Goal: Transaction & Acquisition: Purchase product/service

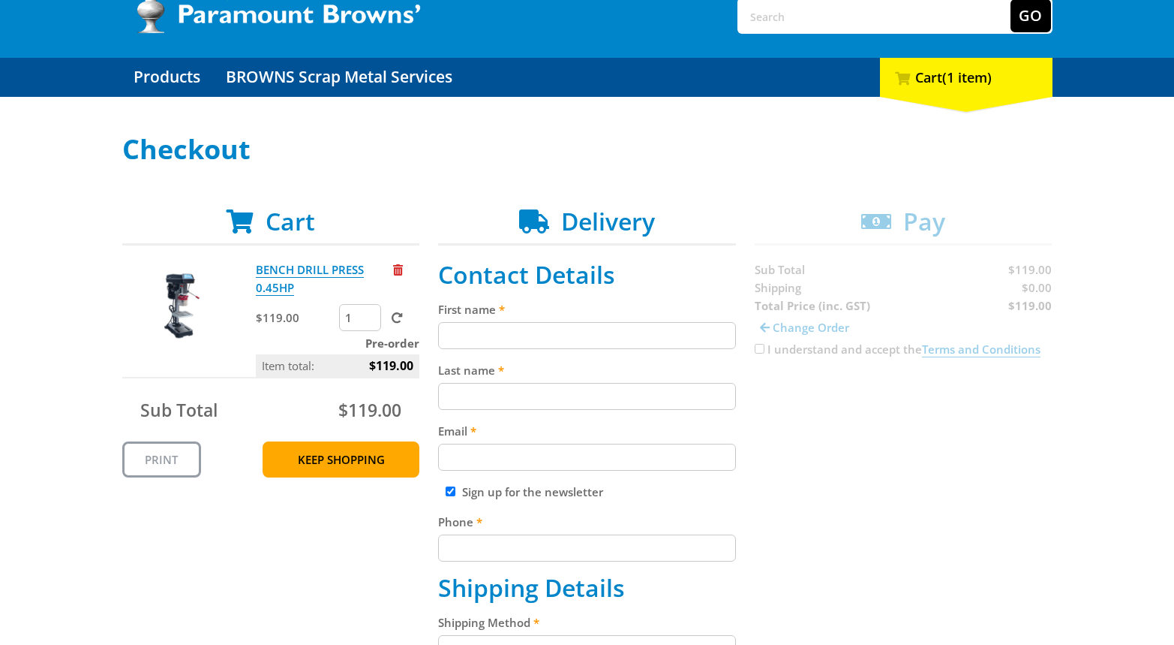
scroll to position [203, 0]
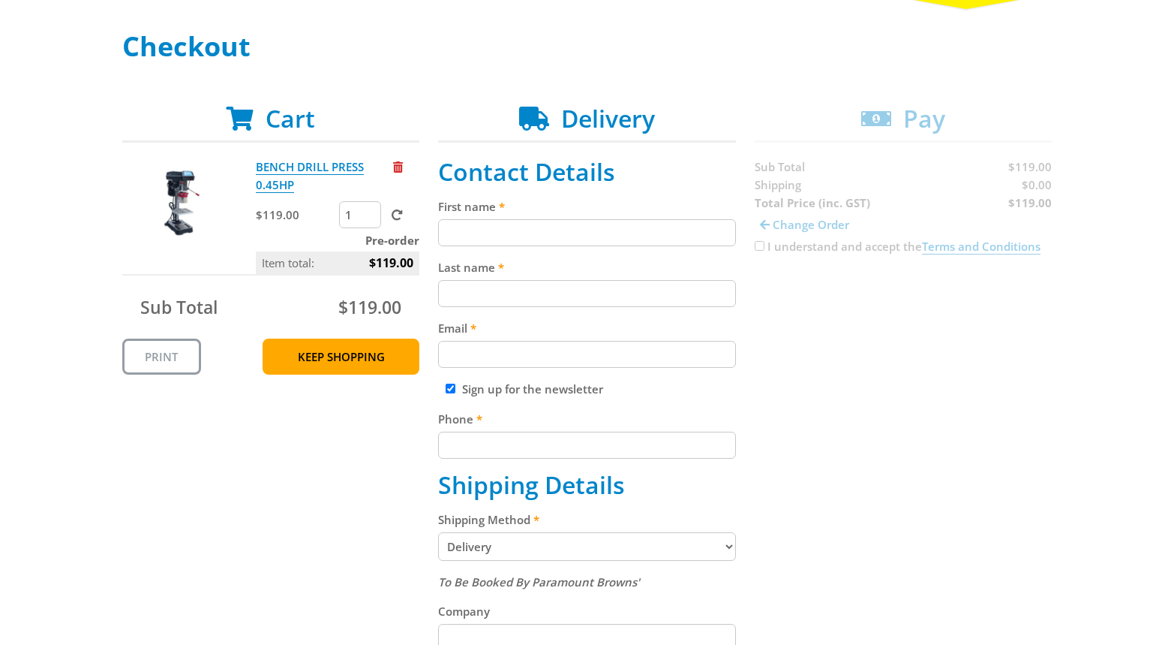
drag, startPoint x: 537, startPoint y: 221, endPoint x: 464, endPoint y: 255, distance: 79.9
click at [536, 221] on input "First name" at bounding box center [587, 232] width 298 height 27
paste input "[PERSON_NAME]"
type input "[PERSON_NAME]"
click at [455, 290] on input "Last name" at bounding box center [587, 293] width 298 height 27
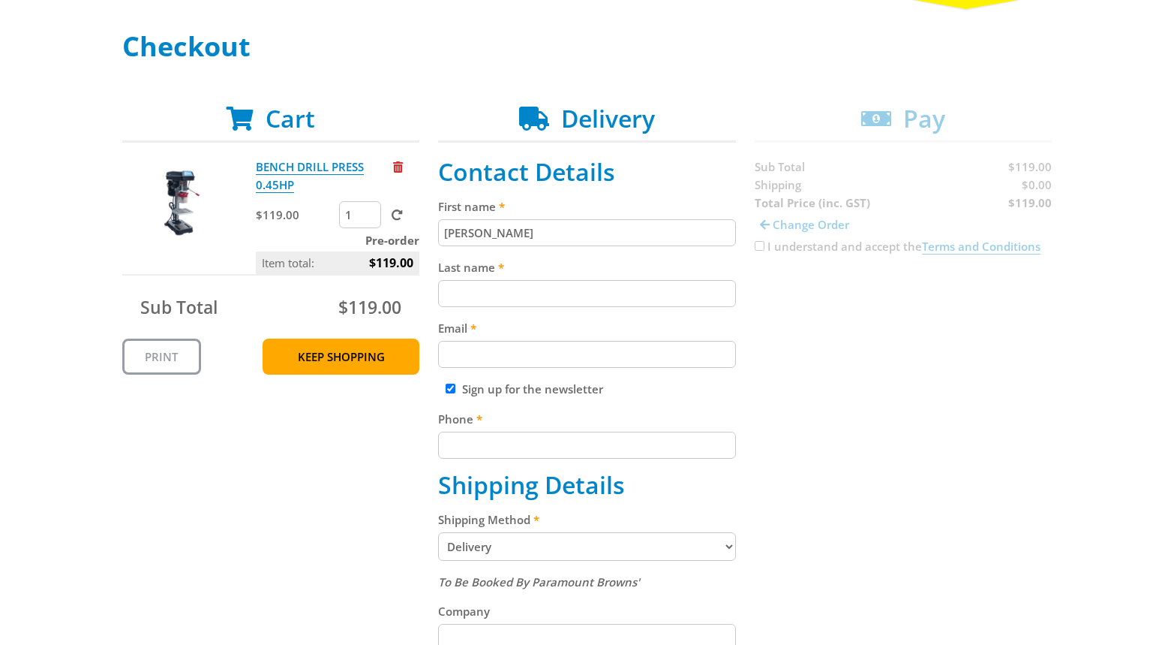
paste input "[PERSON_NAME]"
type input "[PERSON_NAME]"
click at [544, 350] on input "Email" at bounding box center [587, 354] width 298 height 27
paste input "[EMAIL_ADDRESS][DOMAIN_NAME]"
type input "[EMAIL_ADDRESS][DOMAIN_NAME]"
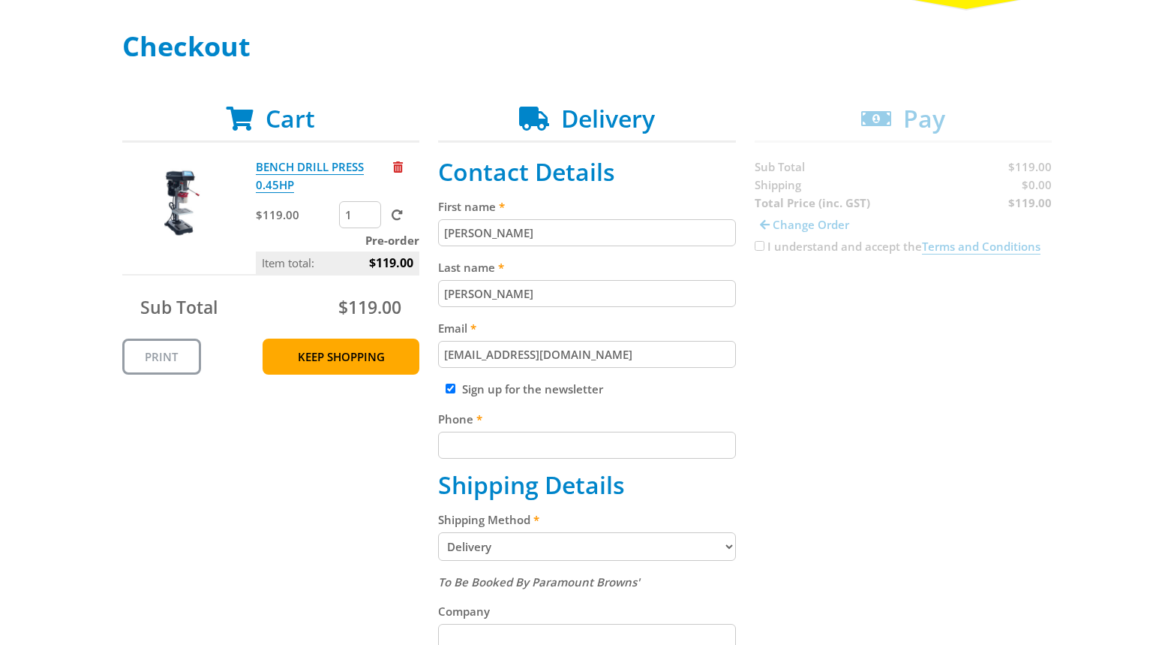
click at [1013, 356] on div "Cart BENCH DRILL PRESS 0.45HP $119.00 1 Pre-order Item total: $119.00 Sub Total…" at bounding box center [587, 624] width 930 height 1041
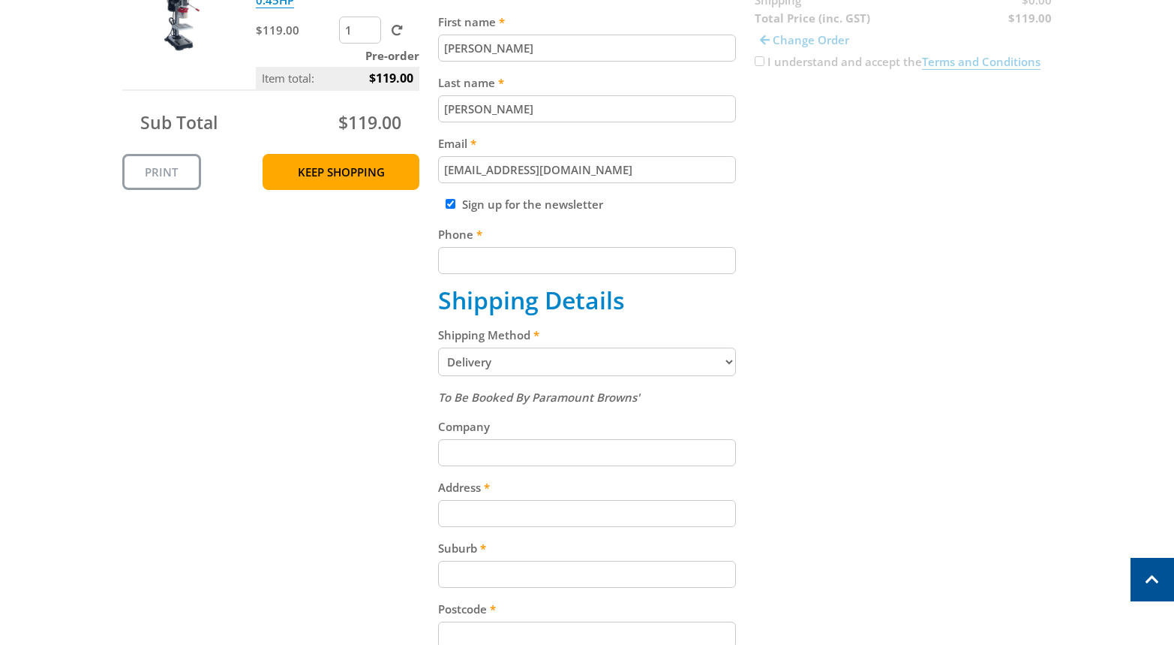
scroll to position [477, 0]
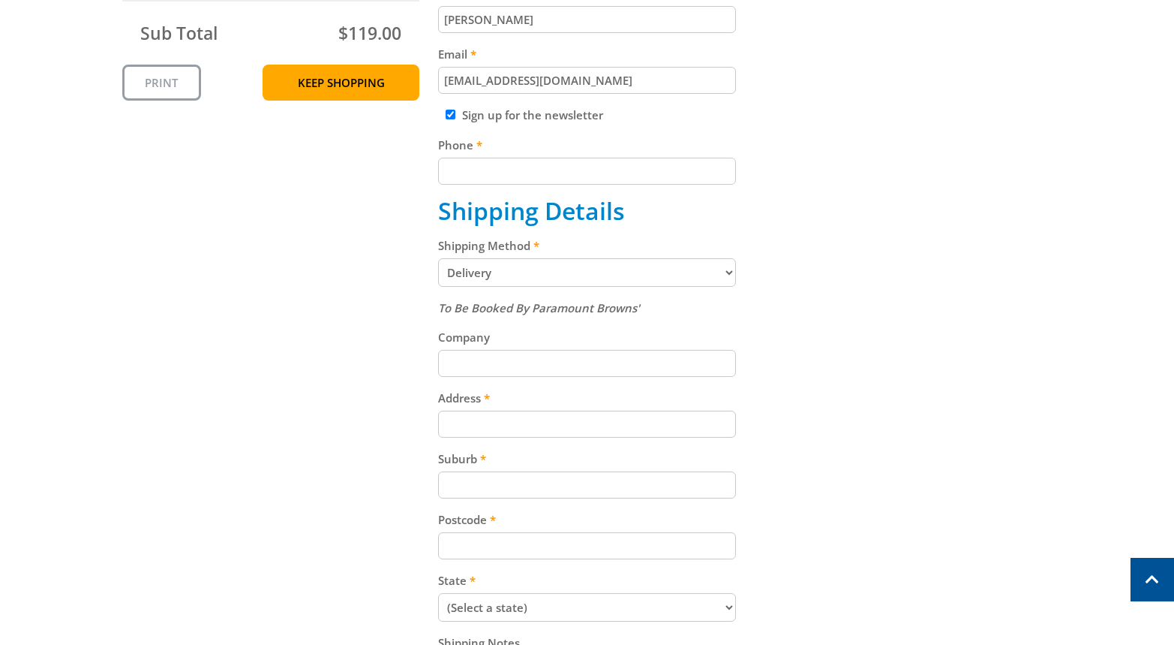
click at [560, 178] on input "Phone" at bounding box center [587, 171] width 298 height 27
paste input "[PHONE_NUMBER]"
type input "[PHONE_NUMBER]"
click at [960, 188] on div "Cart BENCH DRILL PRESS 0.45HP $119.00 1 Pre-order Item total: $119.00 Sub Total…" at bounding box center [587, 350] width 930 height 1041
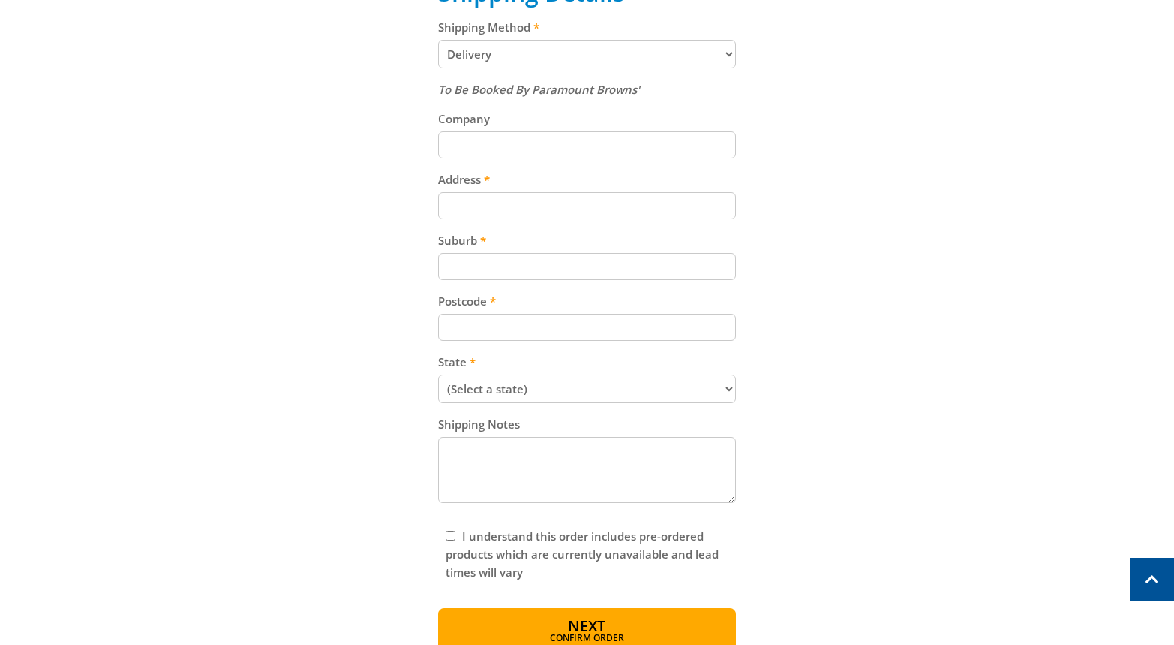
scroll to position [696, 0]
drag, startPoint x: 546, startPoint y: 211, endPoint x: 588, endPoint y: 207, distance: 42.2
click at [549, 210] on input "Address" at bounding box center [587, 204] width 298 height 27
paste input "[STREET_ADDRESS]"
type input "[STREET_ADDRESS]"
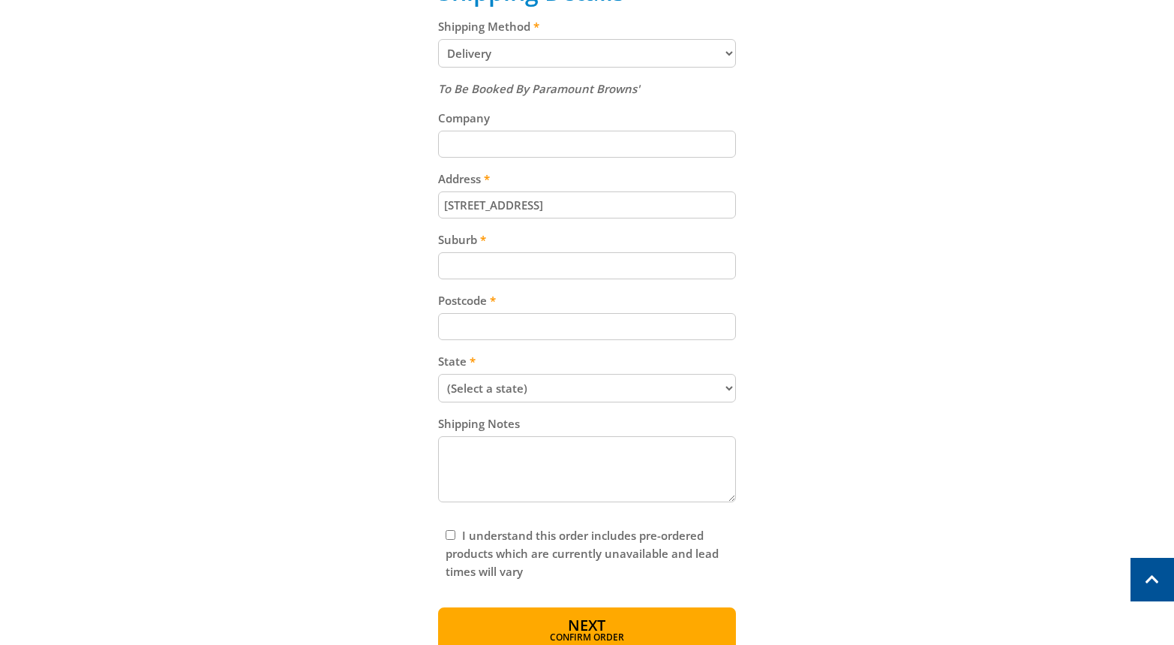
drag, startPoint x: 541, startPoint y: 271, endPoint x: 709, endPoint y: 272, distance: 168.1
click at [541, 271] on input "Suburb" at bounding box center [587, 265] width 298 height 27
paste input "Gepps Cross"
type input "Gepps Cross"
click at [504, 311] on div "Postcode" at bounding box center [587, 315] width 298 height 49
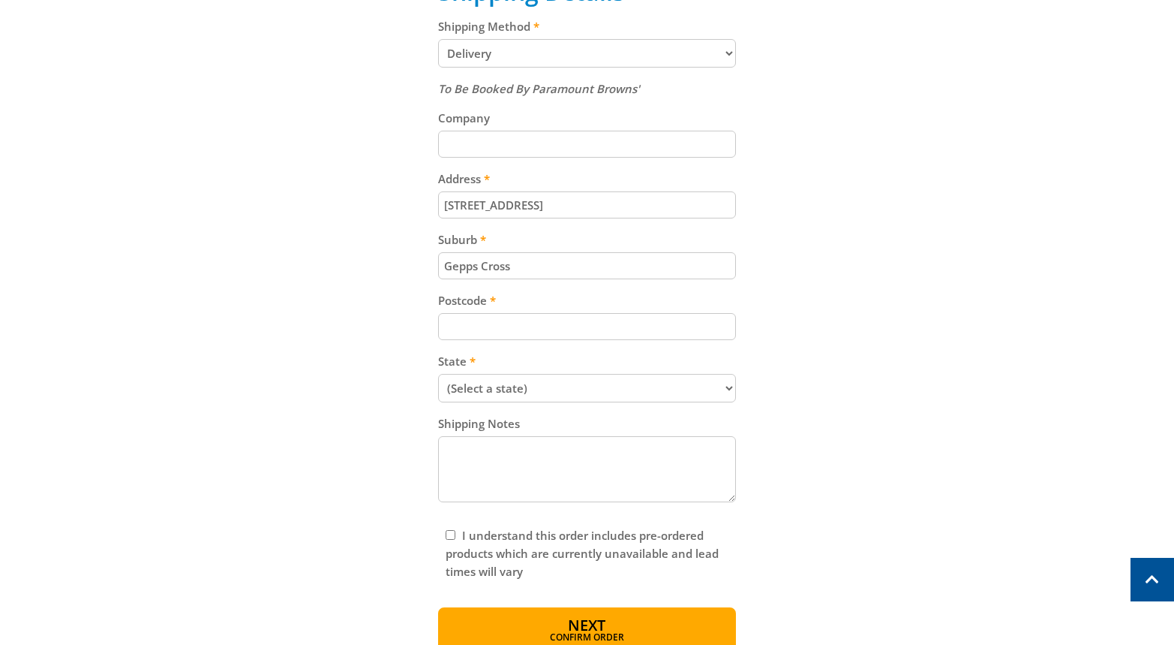
click at [562, 326] on input "Postcode" at bounding box center [587, 326] width 298 height 27
paste input "5094"
type input "5094"
click at [852, 389] on div "Cart BENCH DRILL PRESS 0.45HP $119.00 1 Pre-order Item total: $119.00 Sub Total…" at bounding box center [587, 131] width 930 height 1041
click at [492, 384] on select "(Select a state) South Australia Victoria New South Wales Queensland Western Au…" at bounding box center [587, 388] width 298 height 29
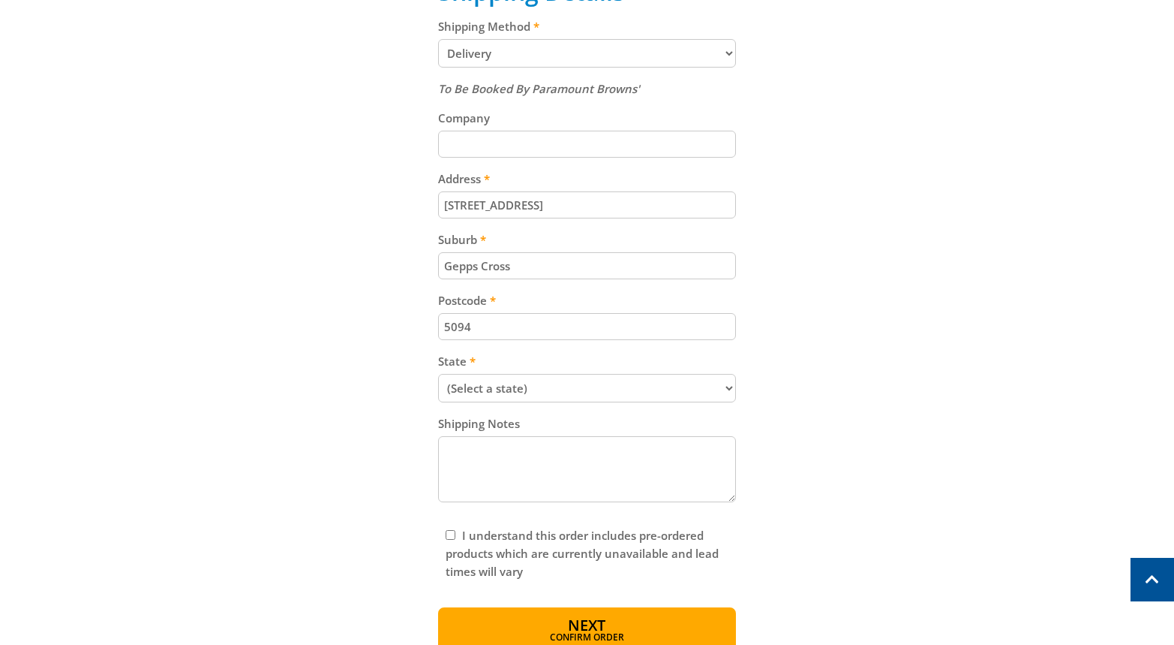
select select "SA"
click at [438, 374] on select "(Select a state) South Australia Victoria New South Wales Queensland Western Au…" at bounding box center [587, 388] width 298 height 29
click at [830, 392] on div "Cart BENCH DRILL PRESS 0.45HP $119.00 1 Pre-order Item total: $119.00 Sub Total…" at bounding box center [587, 131] width 930 height 1041
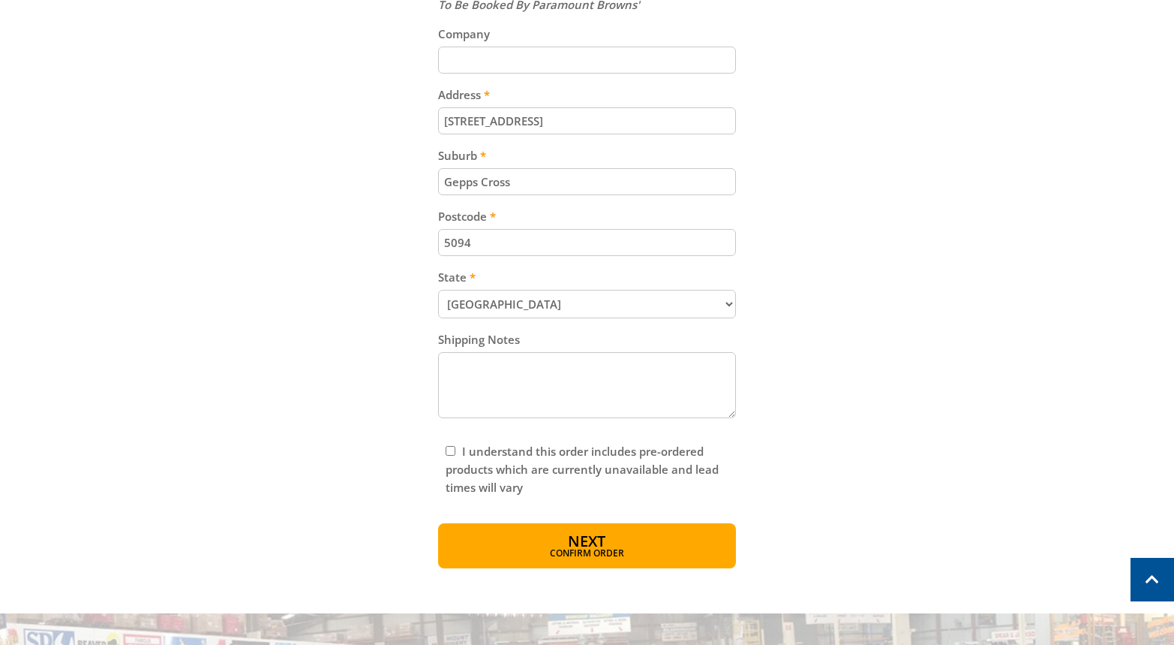
scroll to position [797, 0]
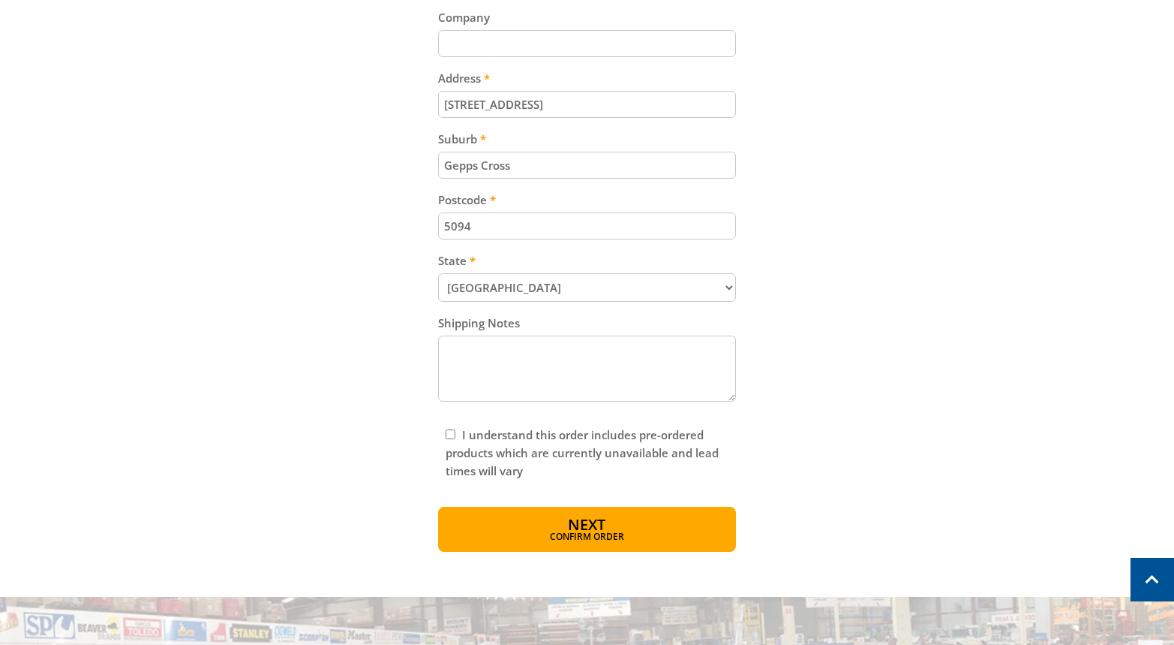
click at [448, 439] on div "I understand this order includes pre-ordered products which are currently unava…" at bounding box center [587, 452] width 298 height 69
click at [451, 437] on input "I understand this order includes pre-ordered products which are currently unava…" at bounding box center [451, 434] width 10 height 10
checkbox input "true"
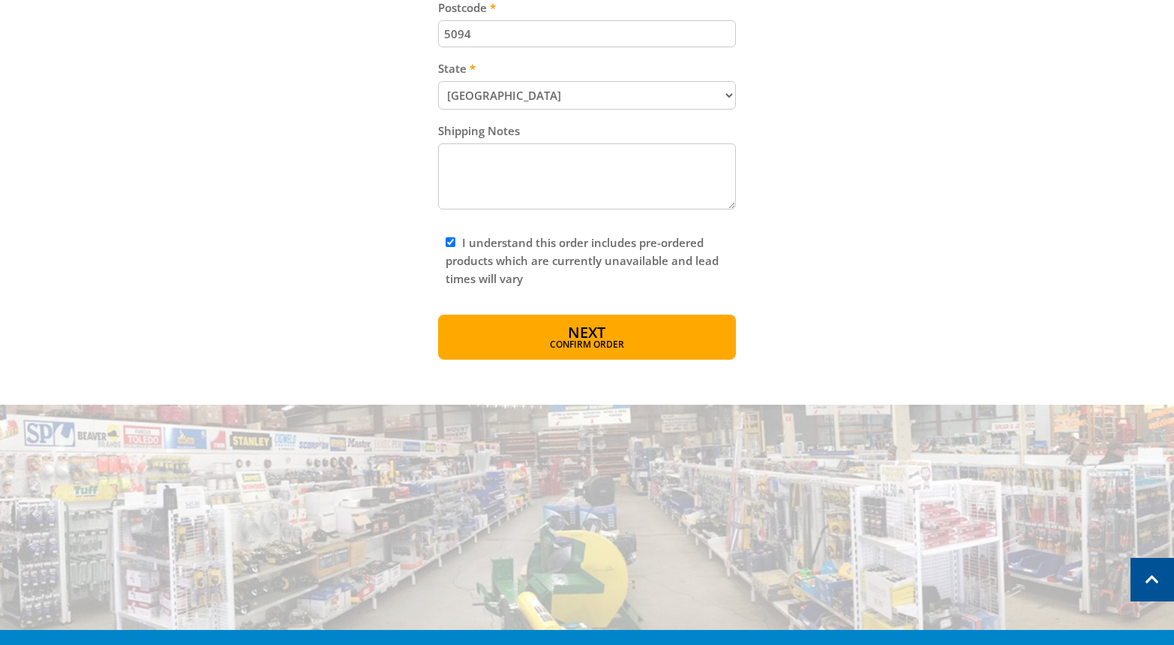
scroll to position [1084, 0]
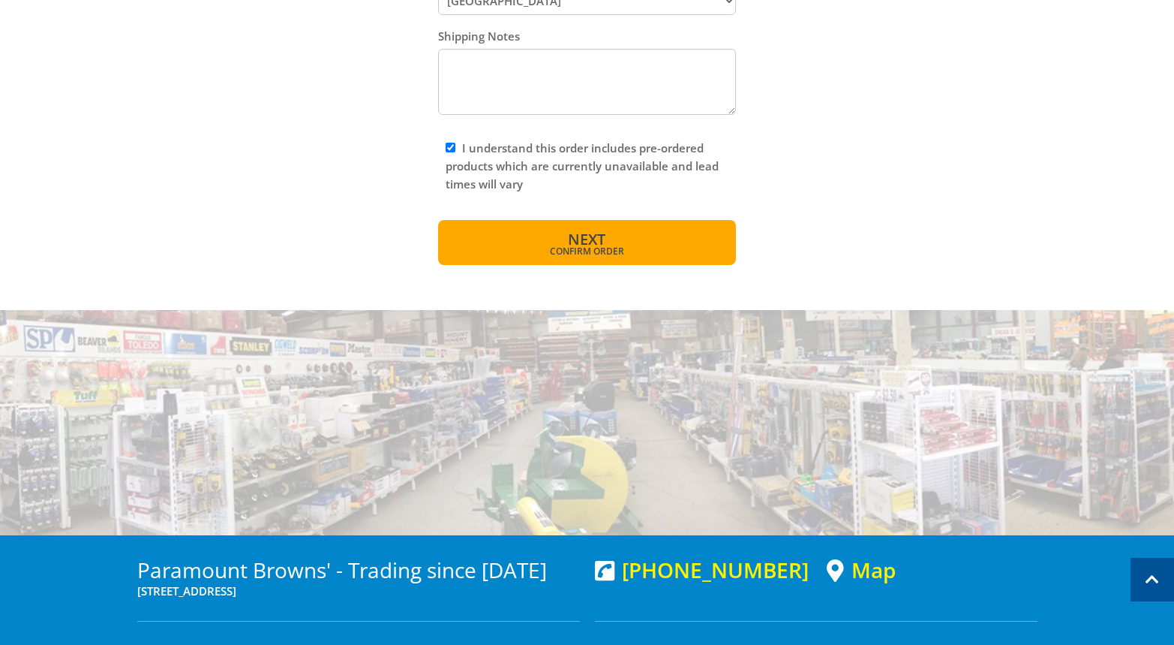
click at [651, 262] on button "Next Confirm order" at bounding box center [587, 242] width 298 height 45
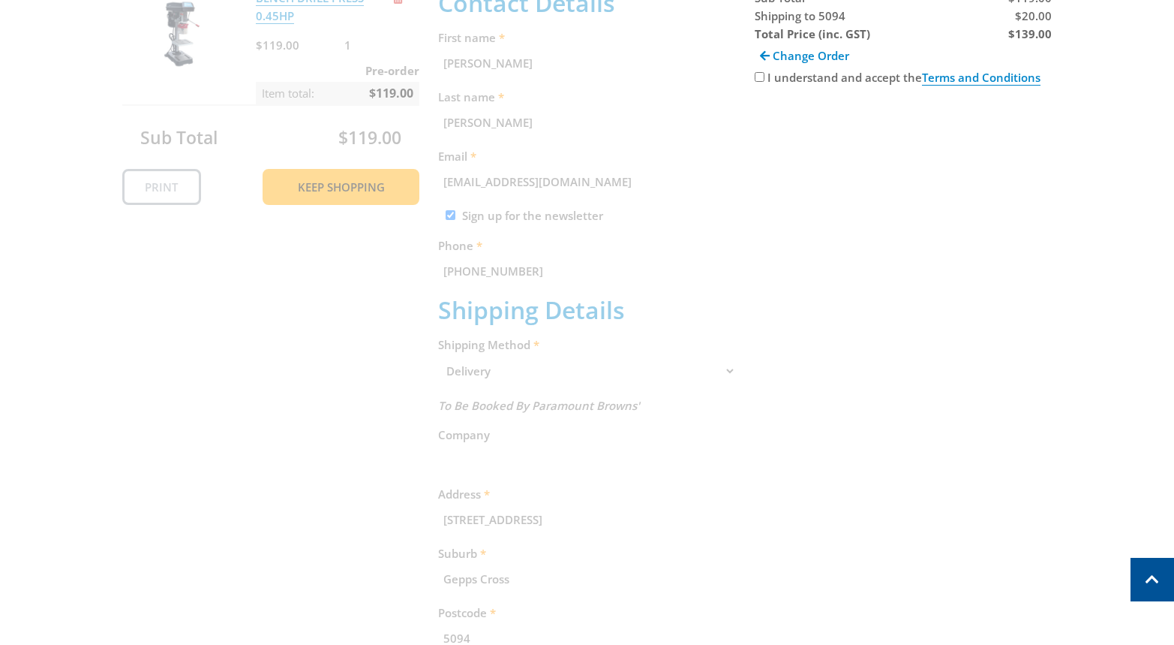
scroll to position [308, 0]
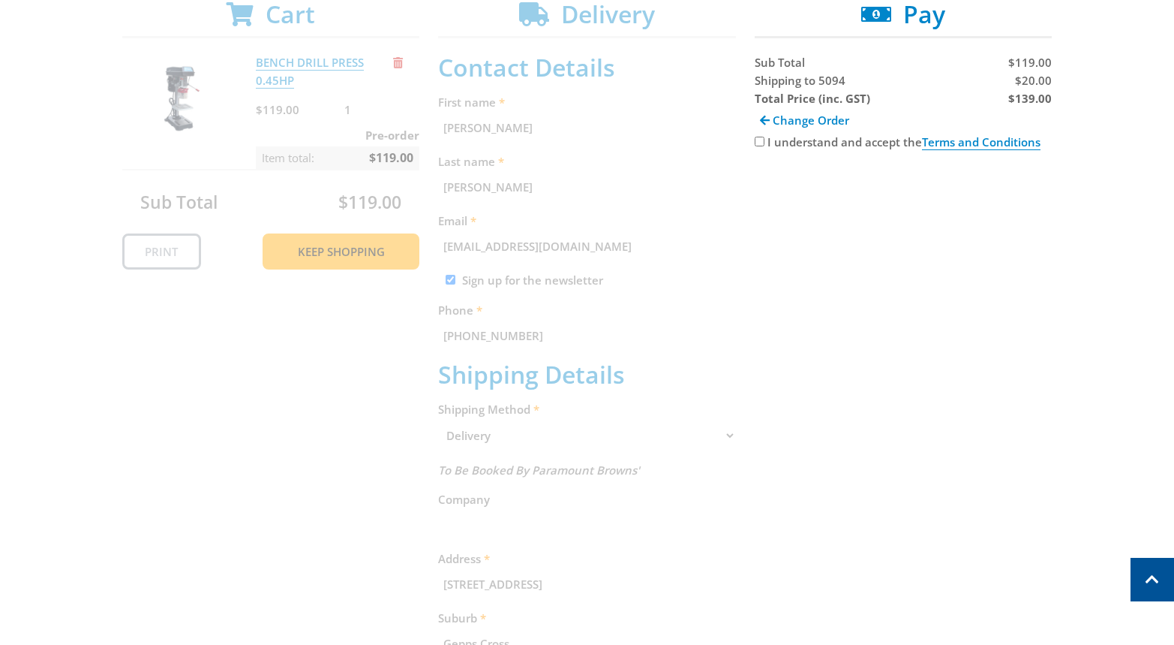
click at [762, 140] on input "I understand and accept the Terms and Conditions" at bounding box center [760, 142] width 10 height 10
checkbox input "true"
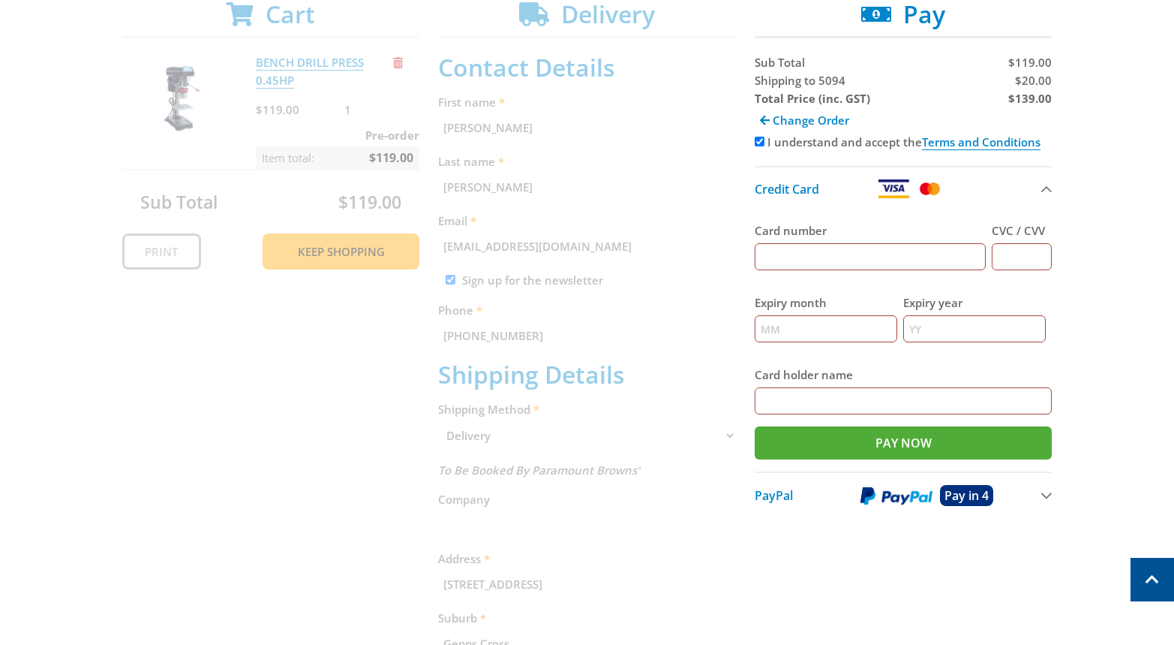
drag, startPoint x: 762, startPoint y: 247, endPoint x: 786, endPoint y: 265, distance: 29.4
click at [762, 248] on input "Card number" at bounding box center [871, 256] width 232 height 27
type input "5454545454545454"
type input "123"
type input "12"
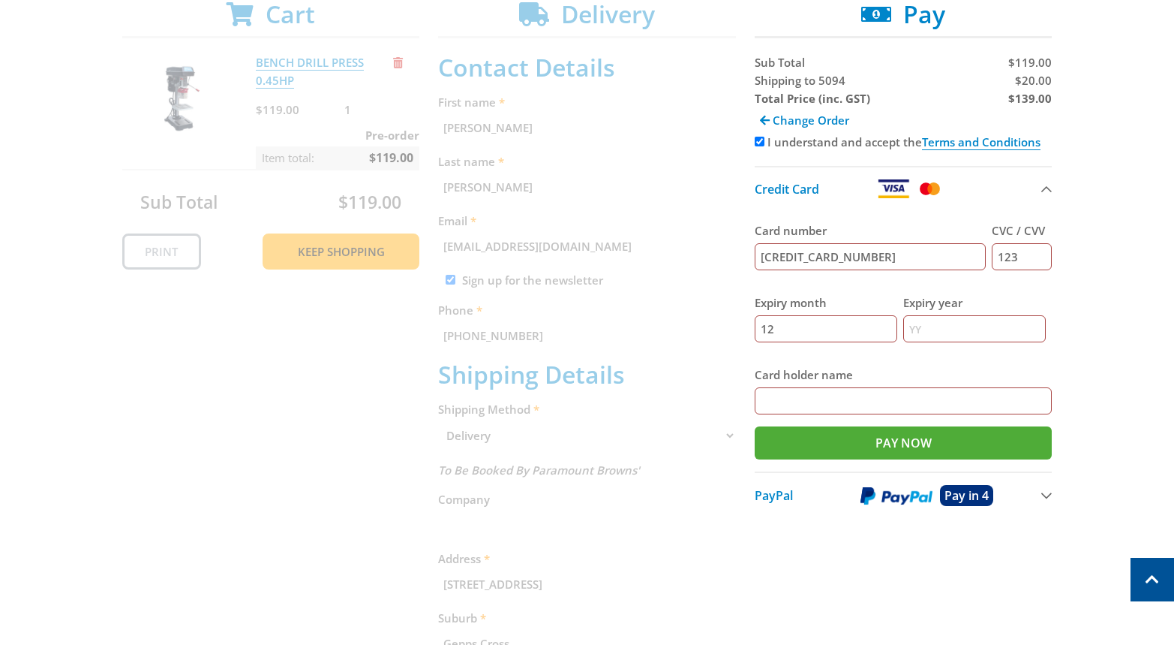
type input "2025"
type input "Jan Jansen"
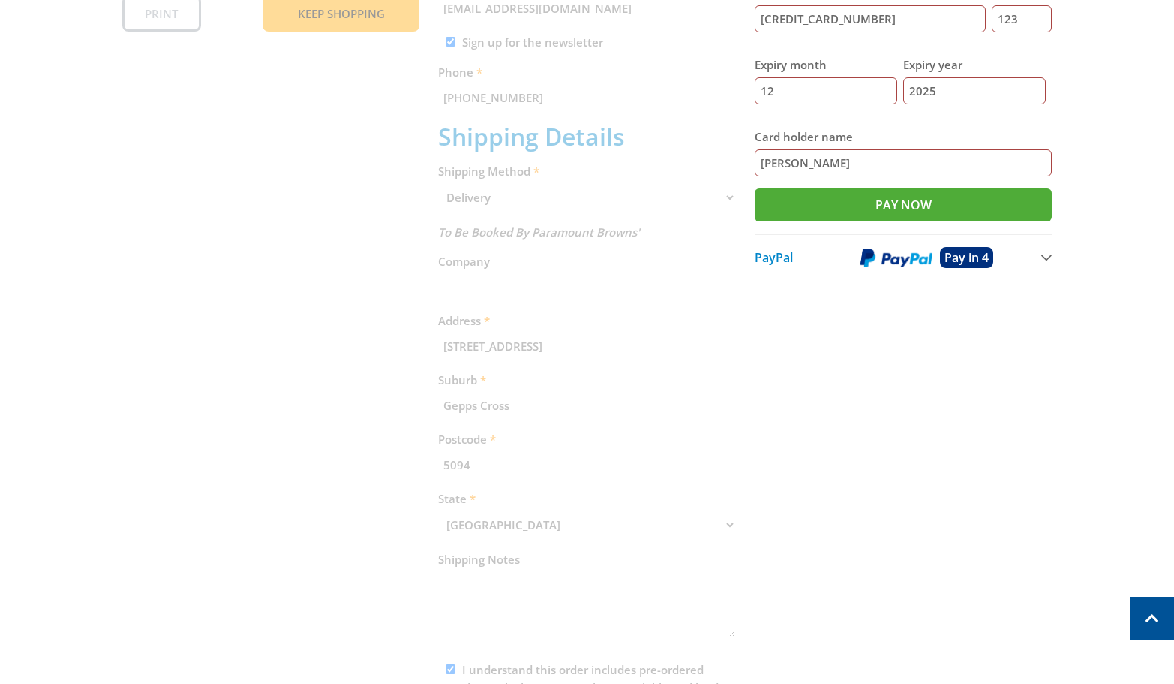
scroll to position [562, 0]
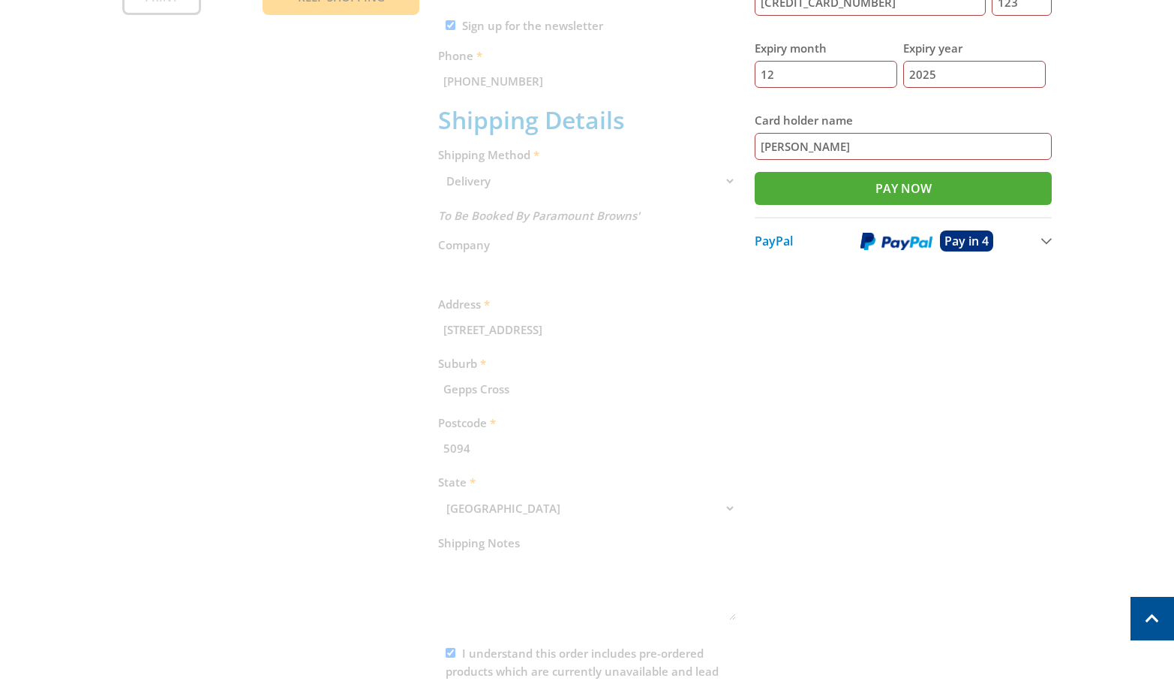
click at [672, 181] on div "Cart BENCH DRILL PRESS 0.45HP $119.00 1 Pre-order Item total: $119.00 Sub Total…" at bounding box center [587, 258] width 930 height 1024
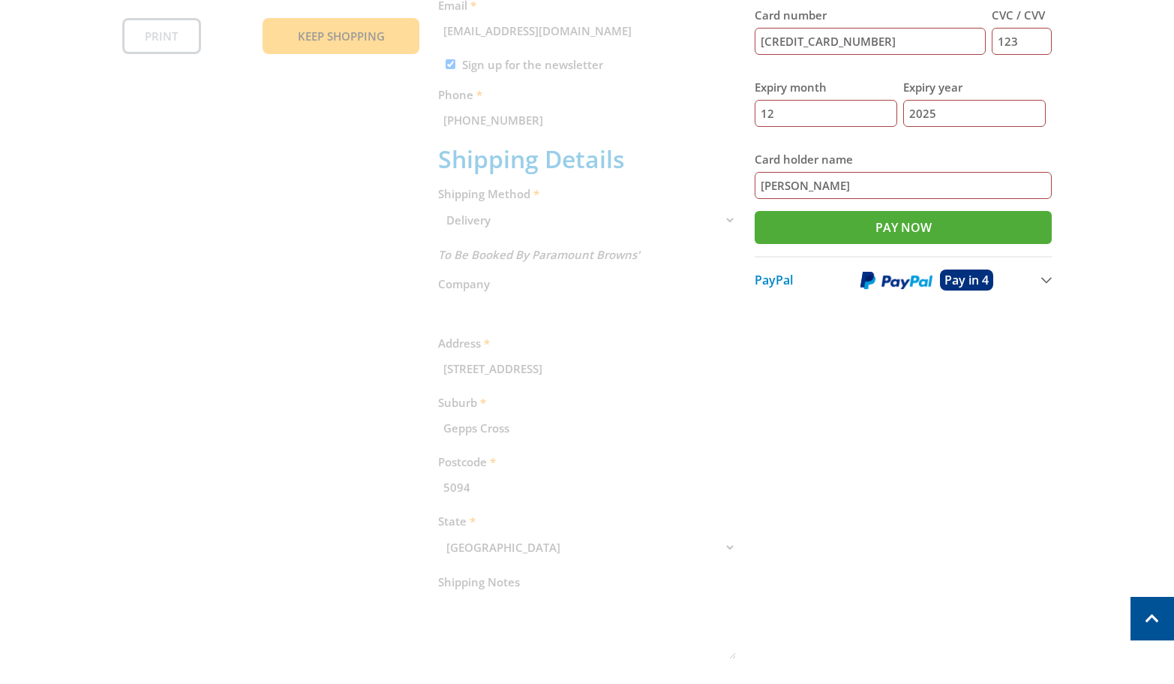
click at [682, 213] on div "Cart BENCH DRILL PRESS 0.45HP $119.00 1 Pre-order Item total: $119.00 Sub Total…" at bounding box center [587, 297] width 930 height 1024
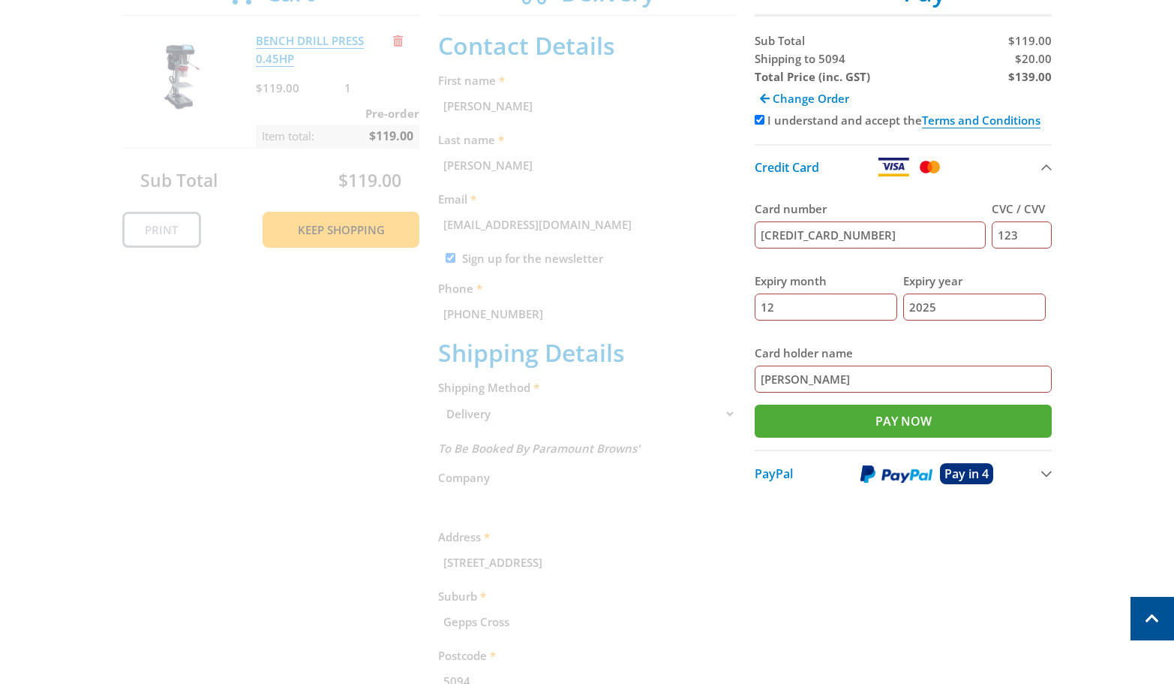
scroll to position [276, 0]
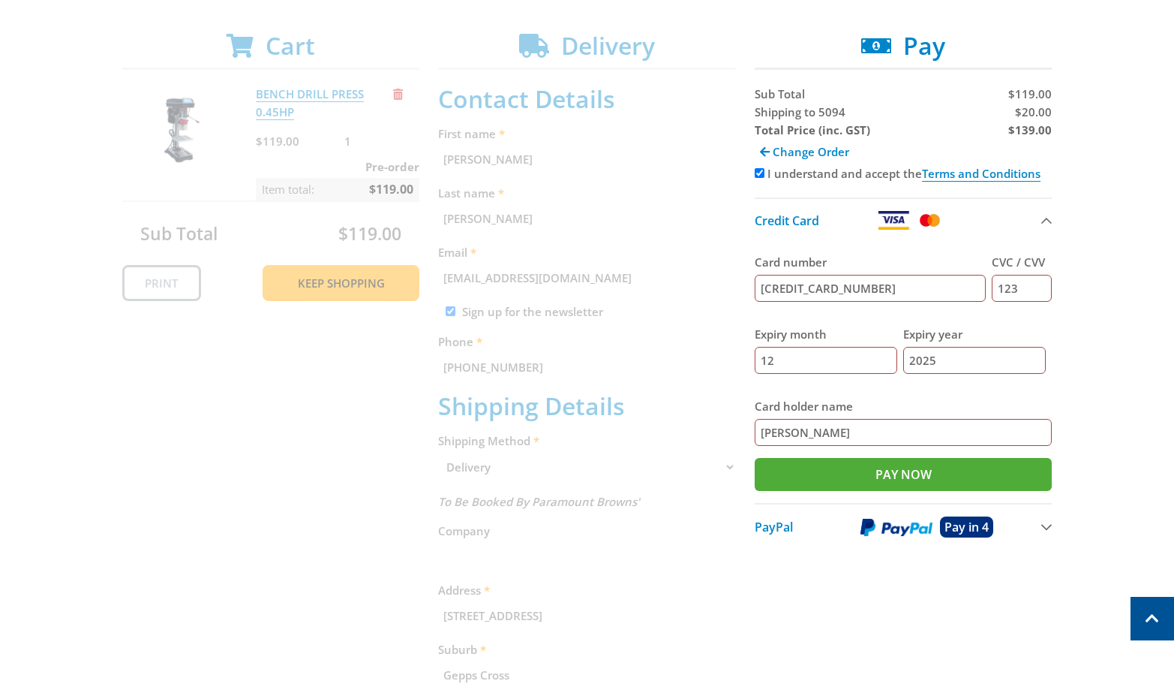
drag, startPoint x: 818, startPoint y: 580, endPoint x: 759, endPoint y: 537, distance: 72.5
click at [818, 580] on div "Cart BENCH DRILL PRESS 0.45HP $119.00 1 Pre-order Item total: $119.00 Sub Total…" at bounding box center [587, 544] width 930 height 1024
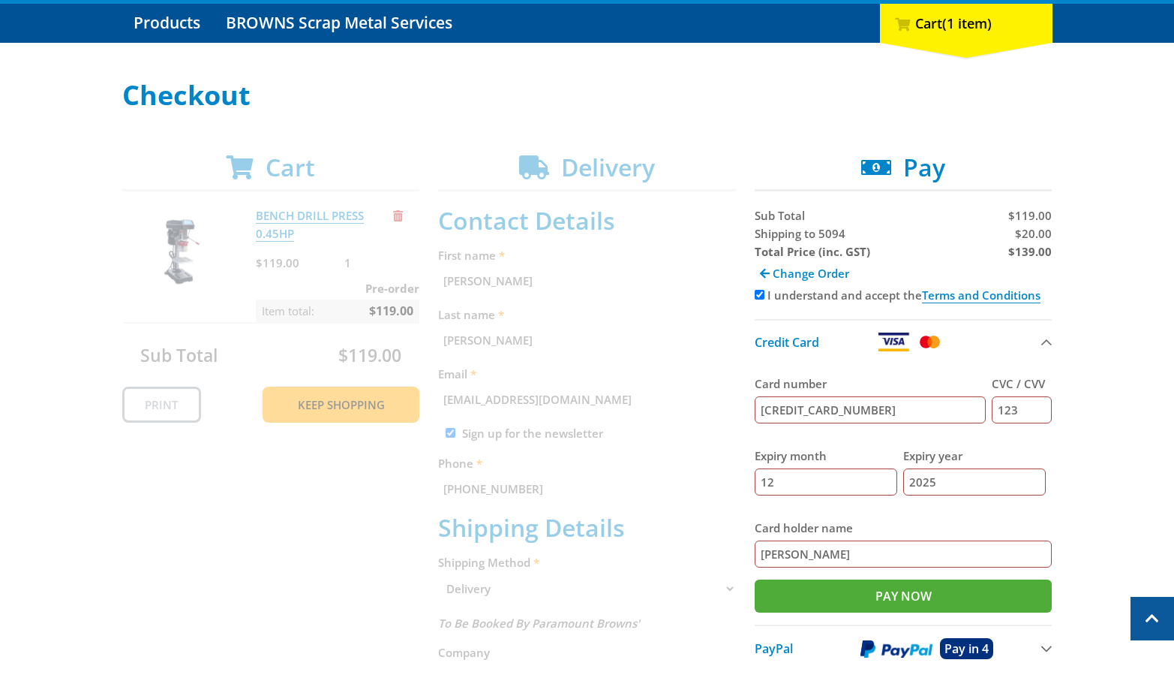
scroll to position [59, 0]
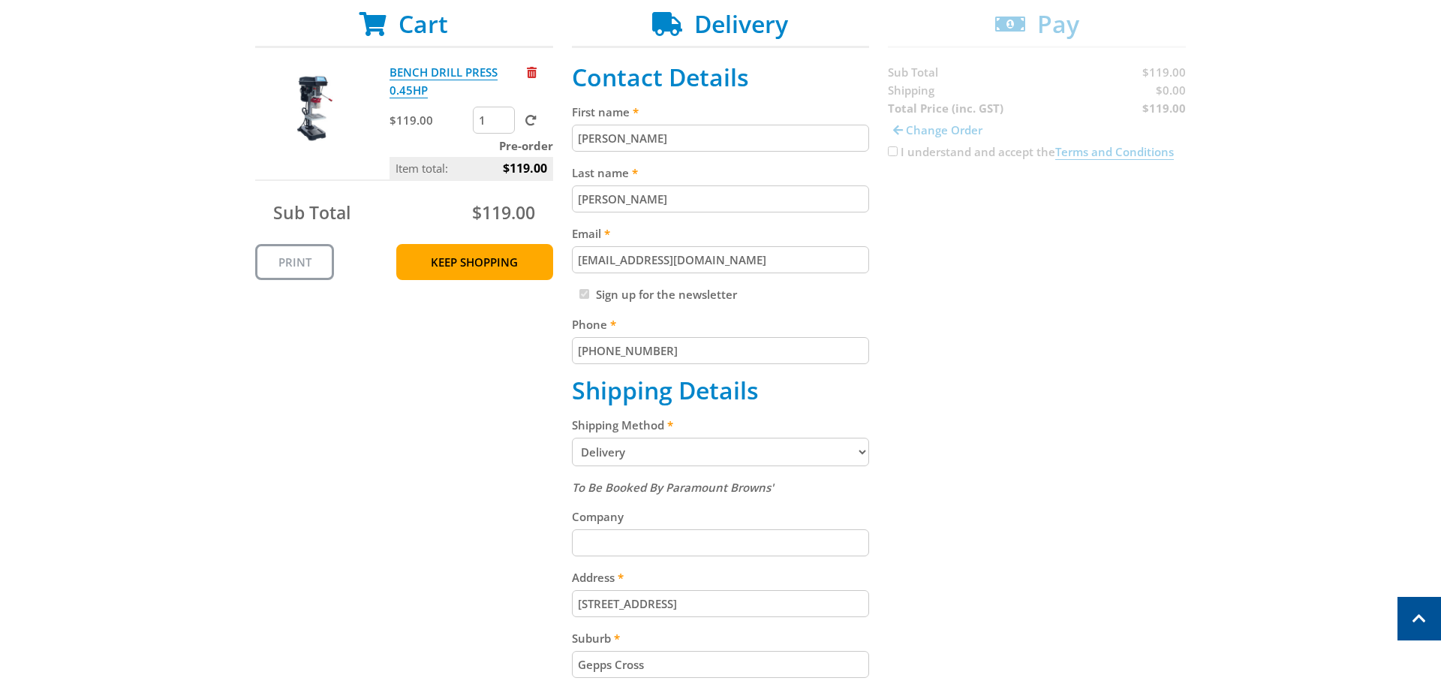
scroll to position [476, 0]
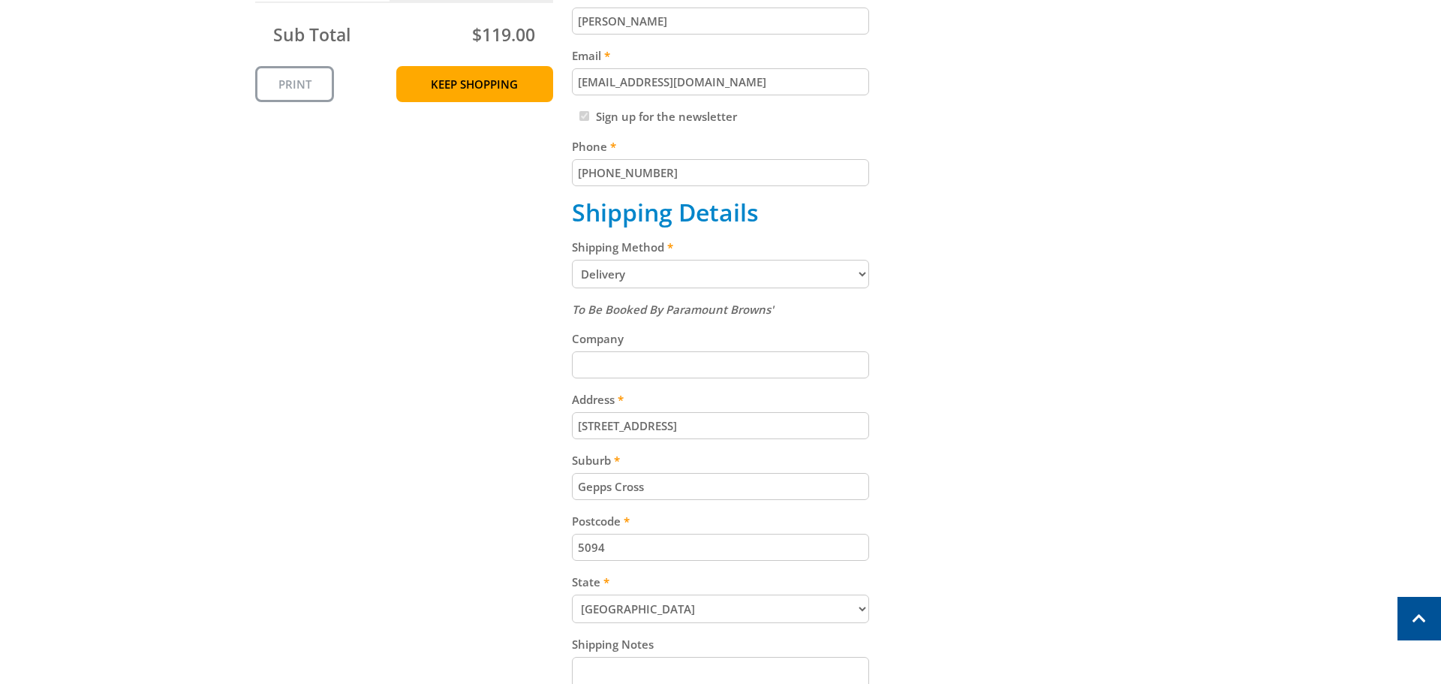
click at [621, 275] on select "Pickup from Gepps Cross Delivery" at bounding box center [721, 274] width 298 height 29
select select "Pickup"
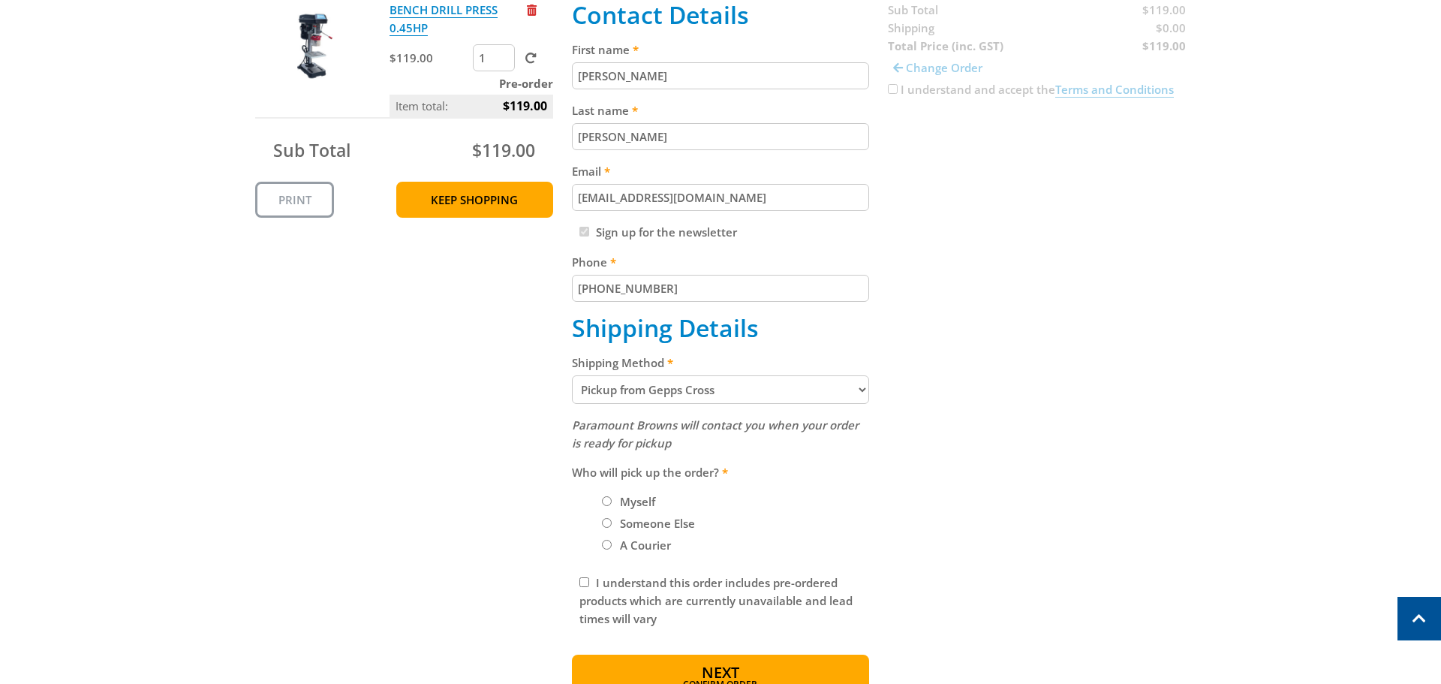
scroll to position [367, 0]
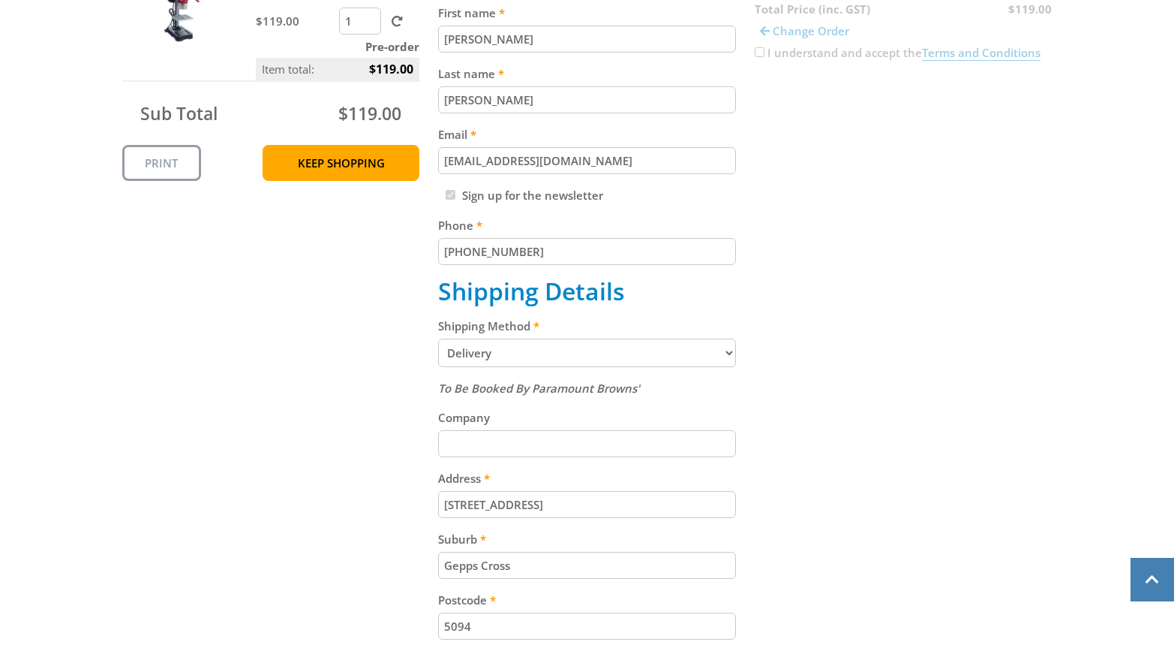
scroll to position [428, 0]
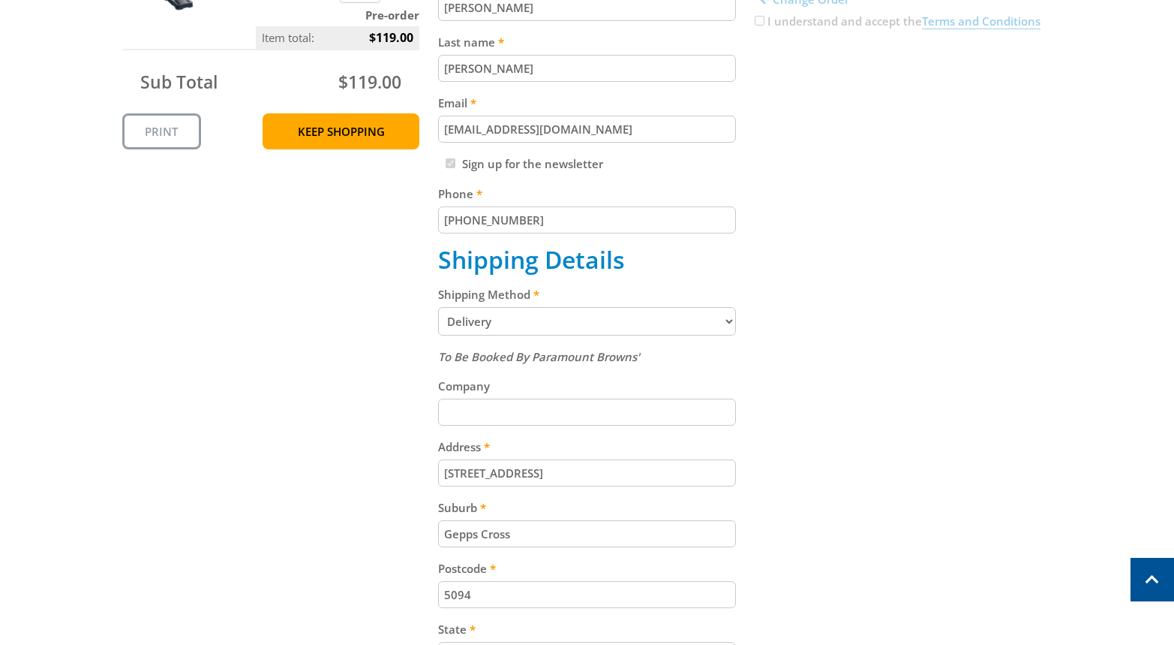
click at [611, 326] on select "Pickup from Gepps Cross Delivery" at bounding box center [587, 321] width 298 height 29
select select "Pickup"
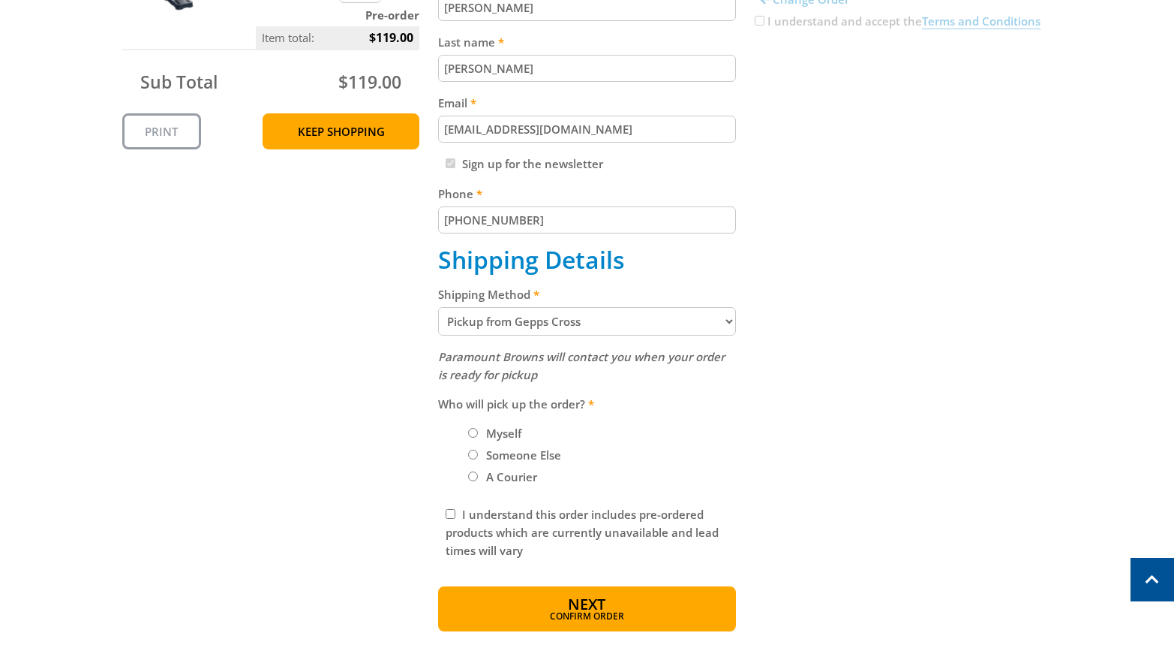
click at [501, 426] on label "Myself" at bounding box center [504, 433] width 46 height 26
click at [478, 428] on input "Myself" at bounding box center [473, 433] width 10 height 10
radio input "true"
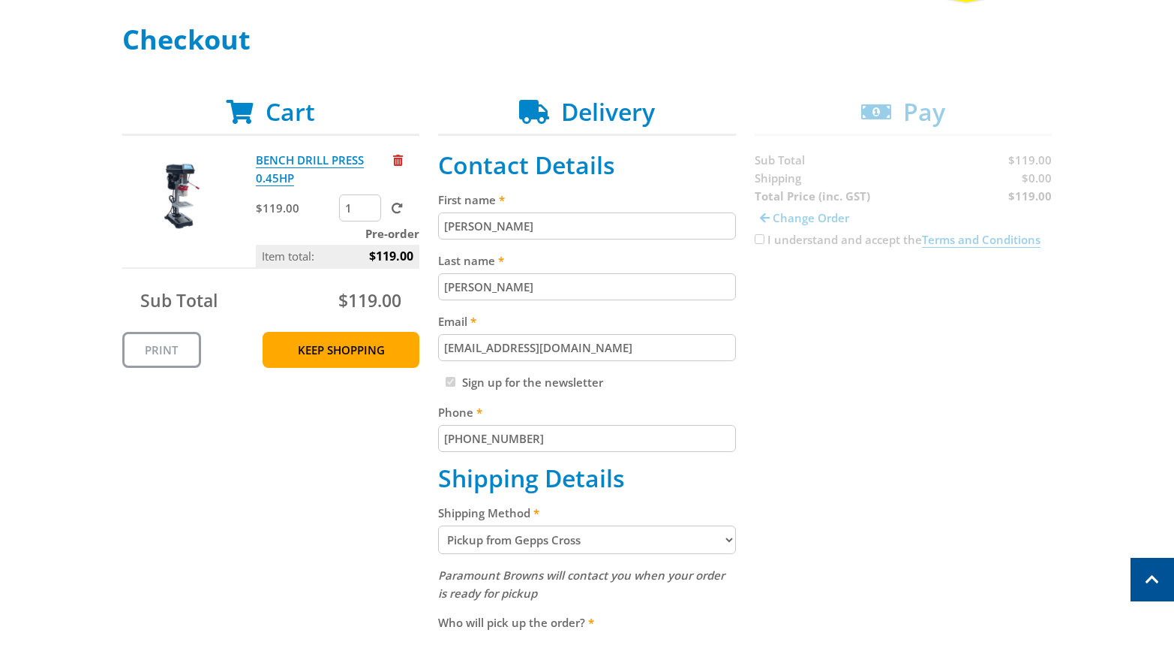
scroll to position [197, 0]
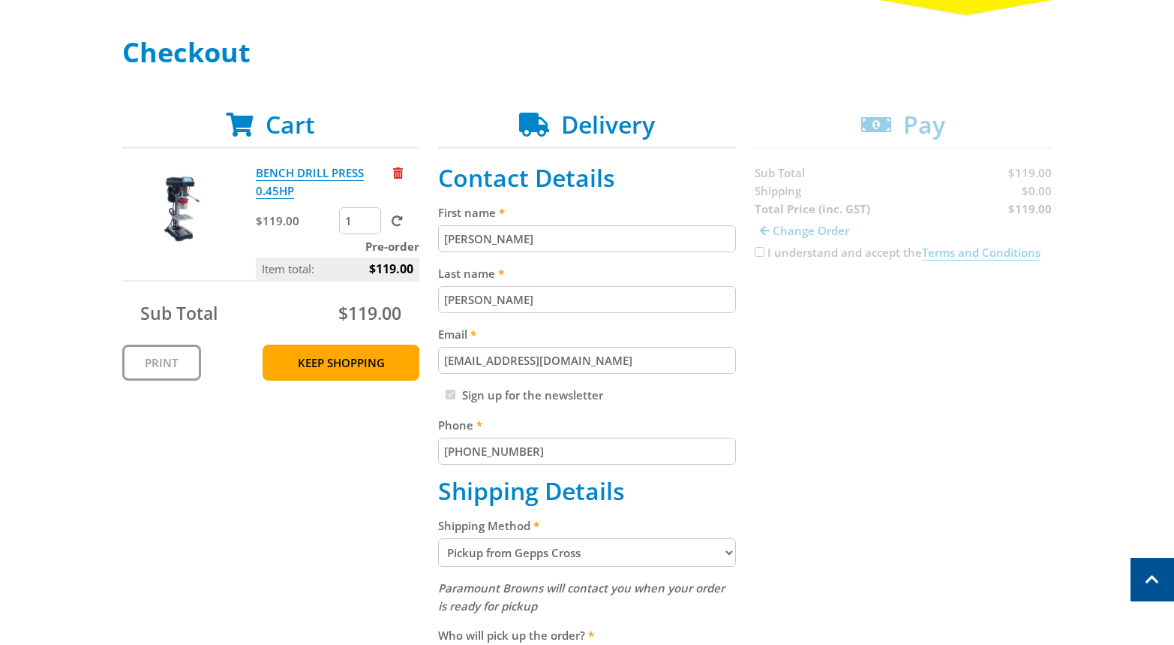
drag, startPoint x: 1031, startPoint y: 473, endPoint x: 981, endPoint y: 448, distance: 56.0
click at [1029, 471] on div "Cart BENCH DRILL PRESS 0.45HP $119.00 1 Pre-order Item total: $119.00 Sub Total…" at bounding box center [587, 542] width 930 height 864
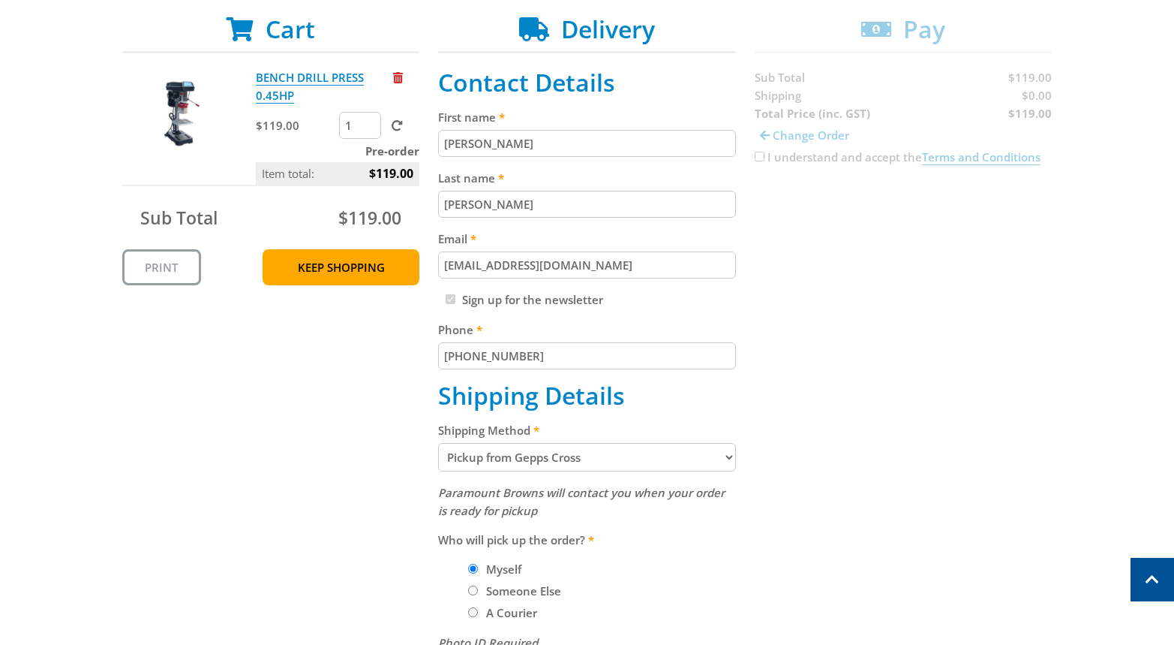
click at [561, 448] on select "Pickup from Gepps Cross Delivery" at bounding box center [587, 457] width 298 height 29
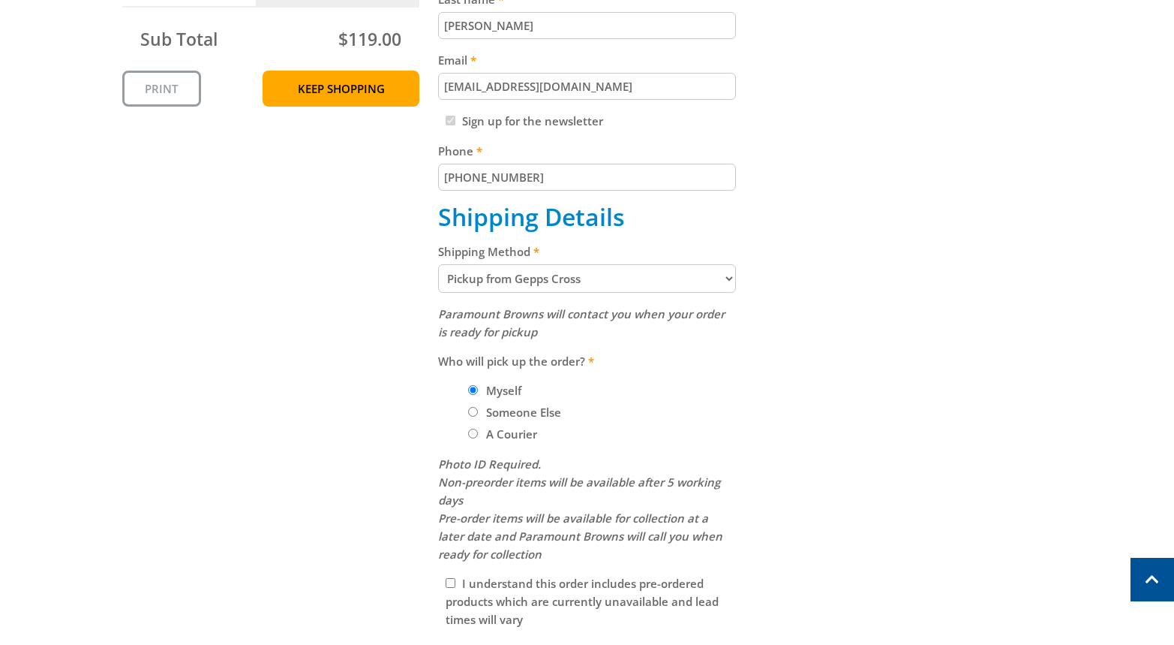
scroll to position [495, 0]
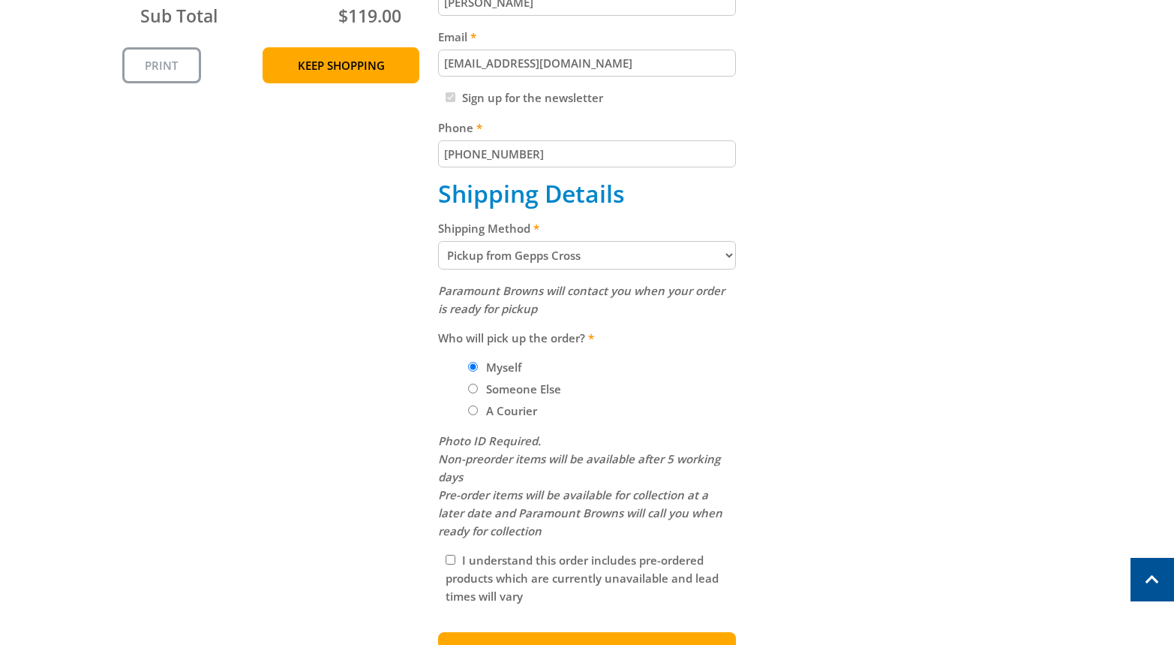
click at [579, 264] on select "Pickup from Gepps Cross Delivery" at bounding box center [587, 255] width 298 height 29
select select "Delivery"
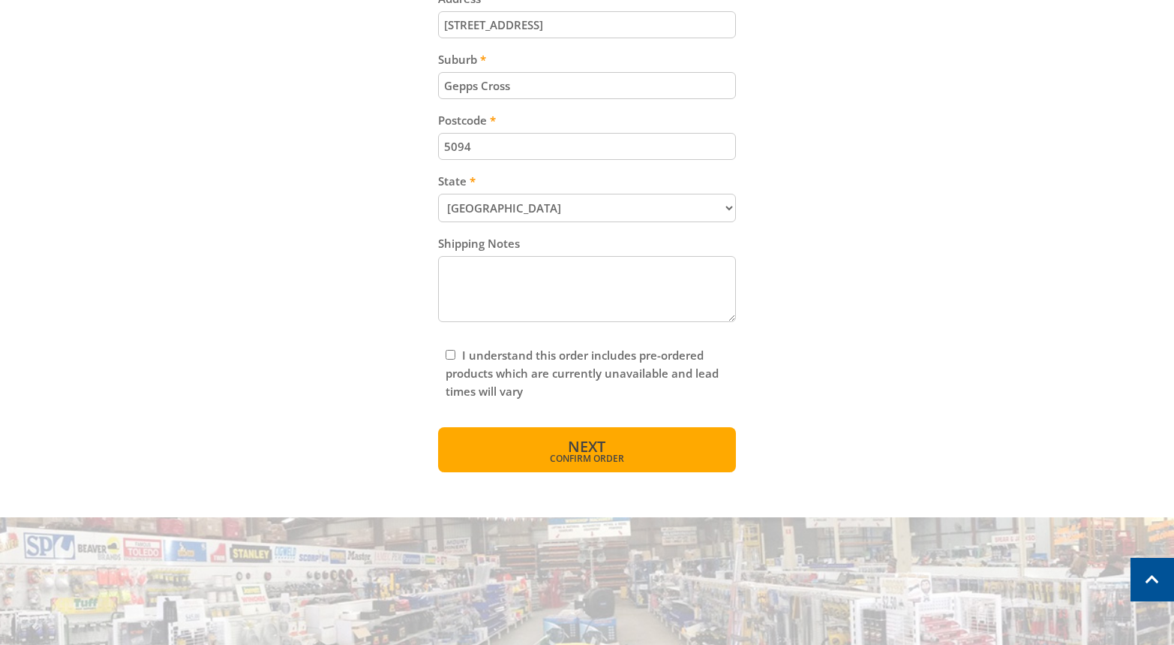
scroll to position [915, 0]
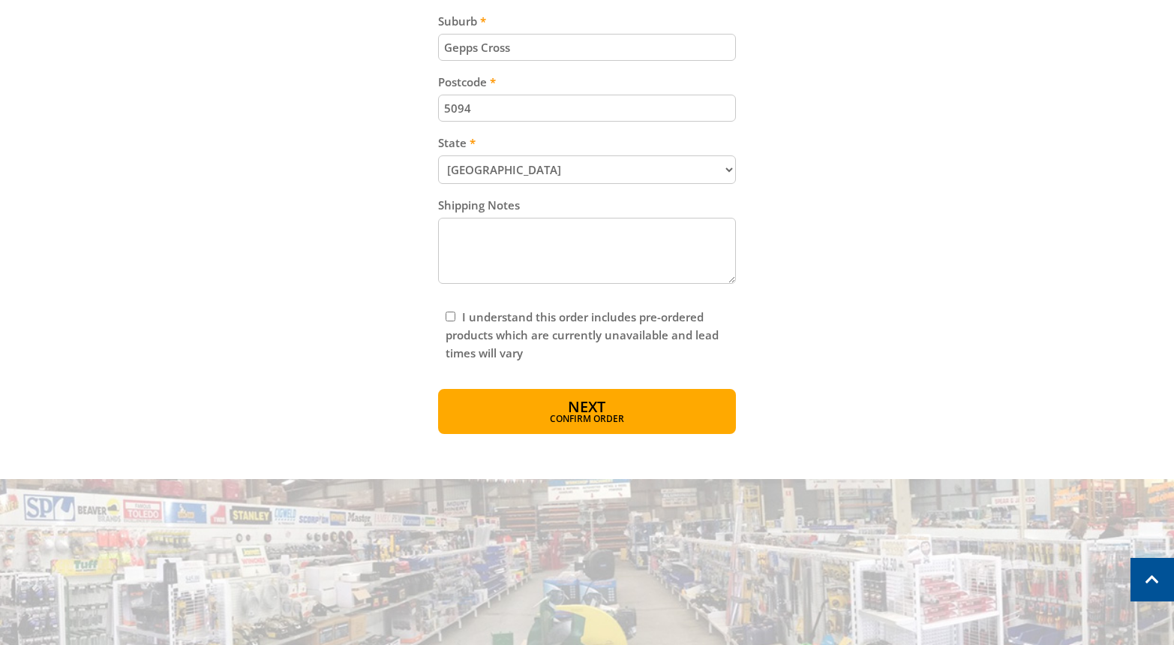
click at [545, 400] on button "Next Confirm order" at bounding box center [587, 411] width 298 height 45
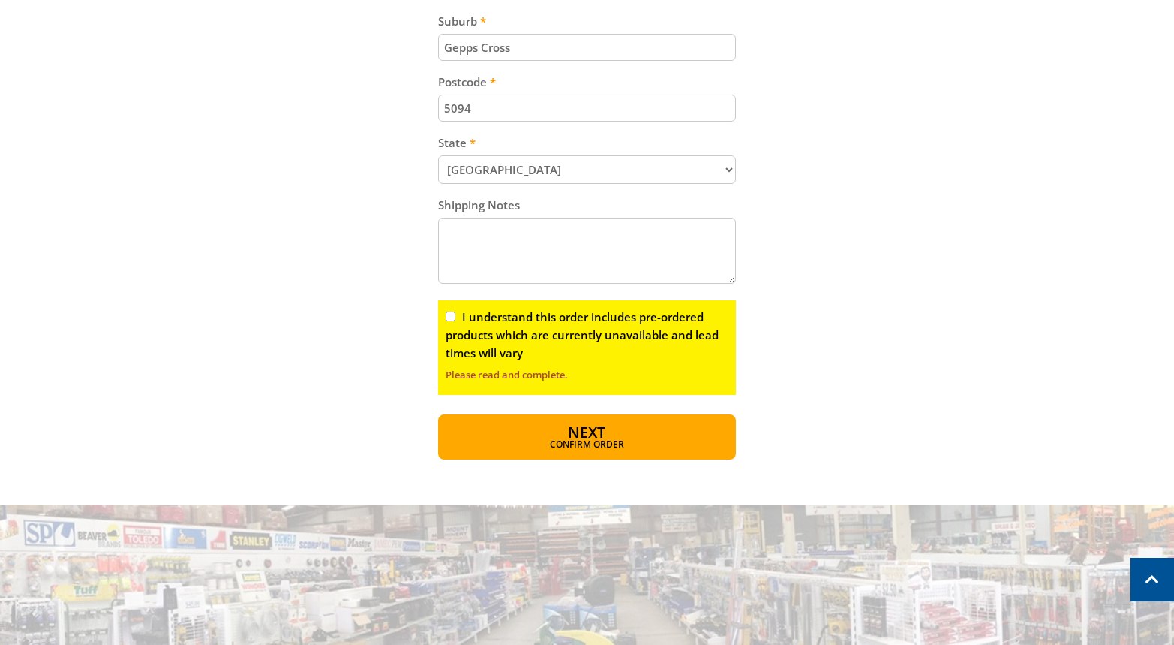
click at [483, 319] on label "I understand this order includes pre-ordered products which are currently unava…" at bounding box center [582, 334] width 273 height 51
click at [455, 319] on input "I understand this order includes pre-ordered products which are currently unava…" at bounding box center [451, 316] width 10 height 10
checkbox input "true"
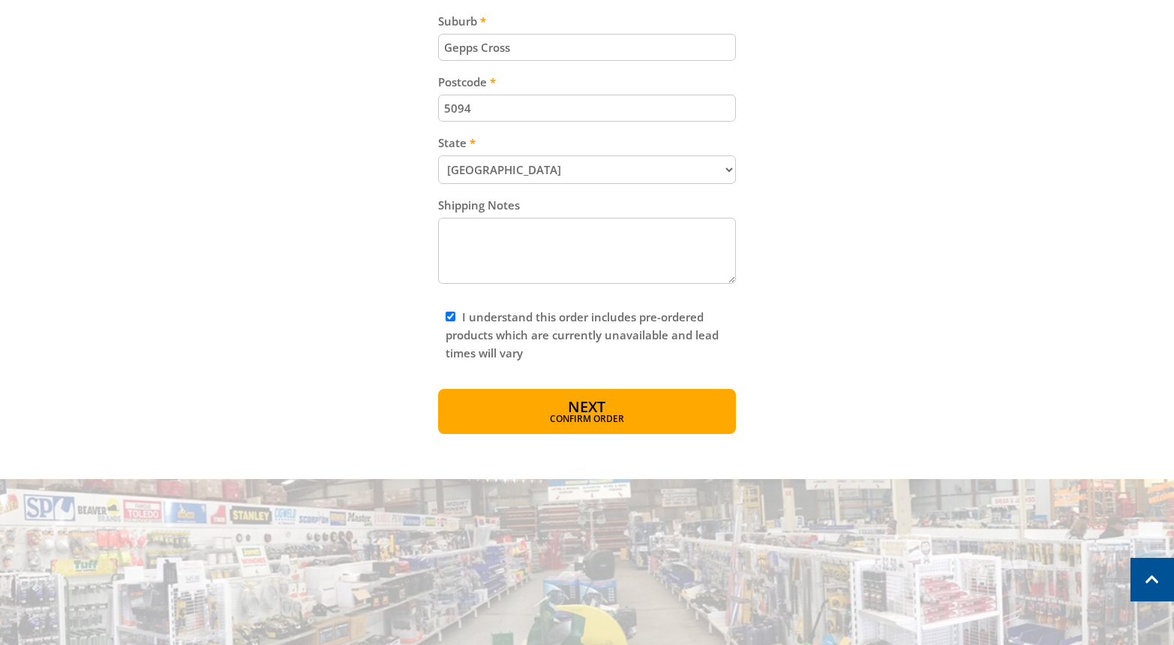
click at [549, 399] on button "Next Confirm order" at bounding box center [587, 411] width 298 height 45
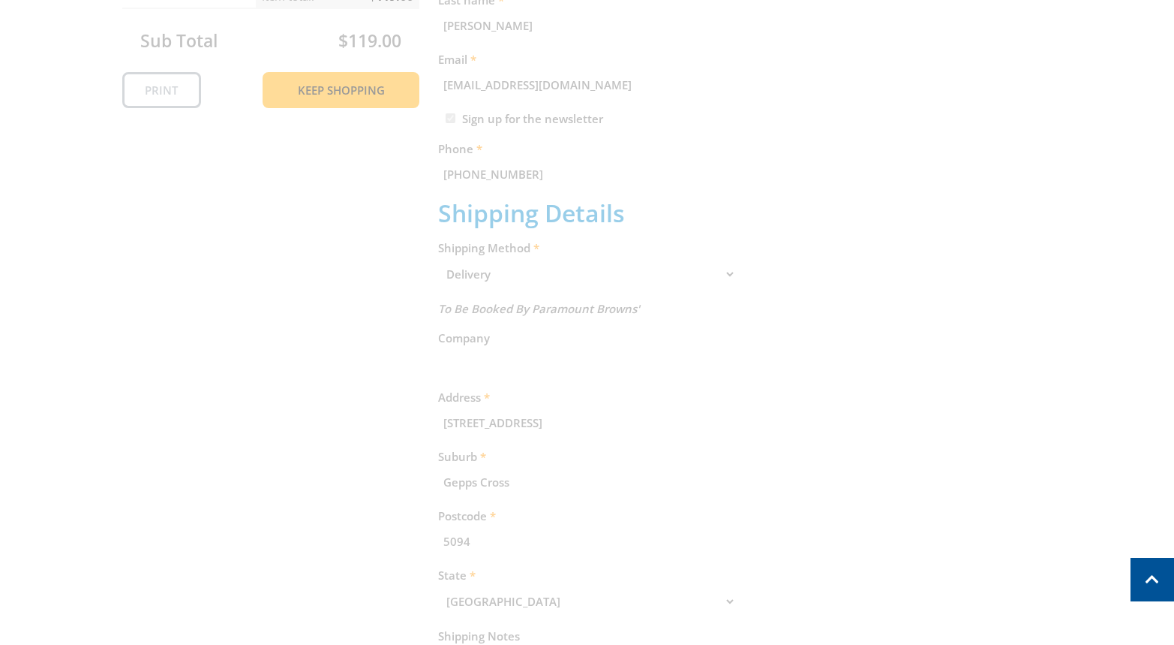
scroll to position [308, 0]
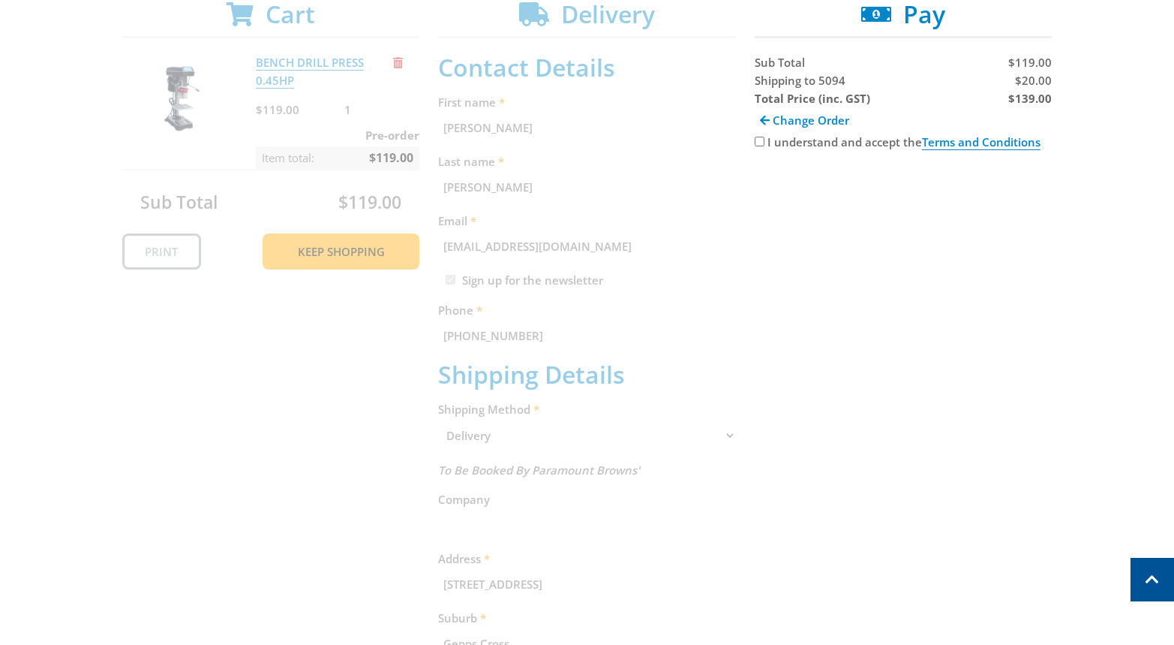
click at [1081, 346] on div "Select your Delivery Method Personal Pick up Available in 5 days Courier Pick u…" at bounding box center [587, 475] width 1174 height 1097
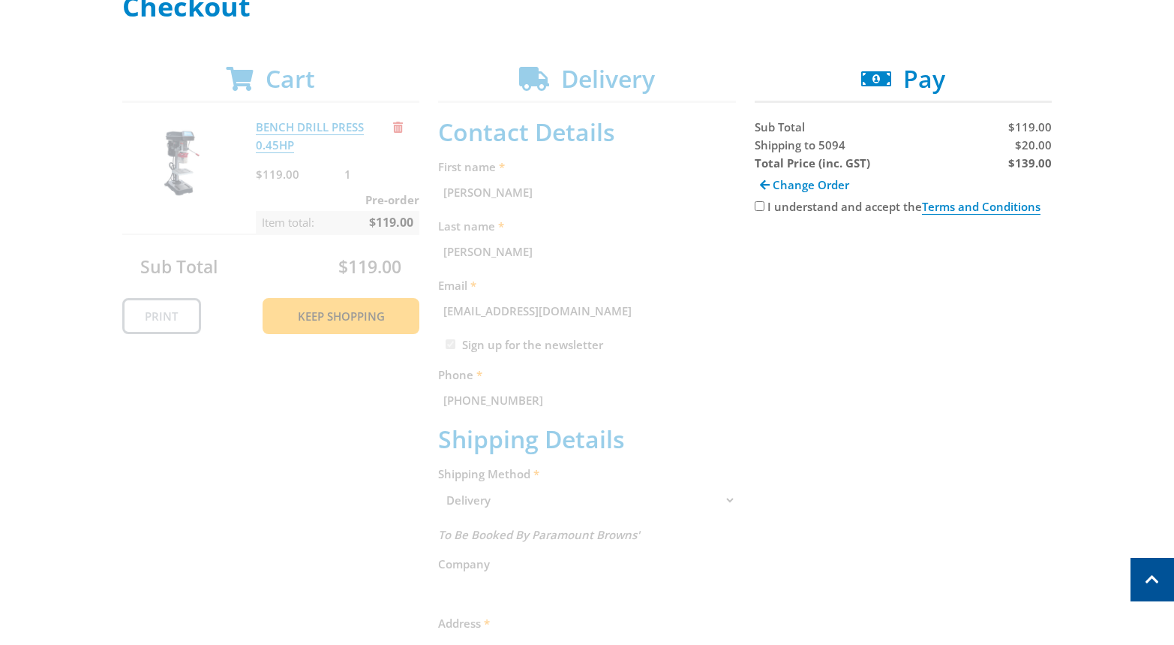
scroll to position [218, 0]
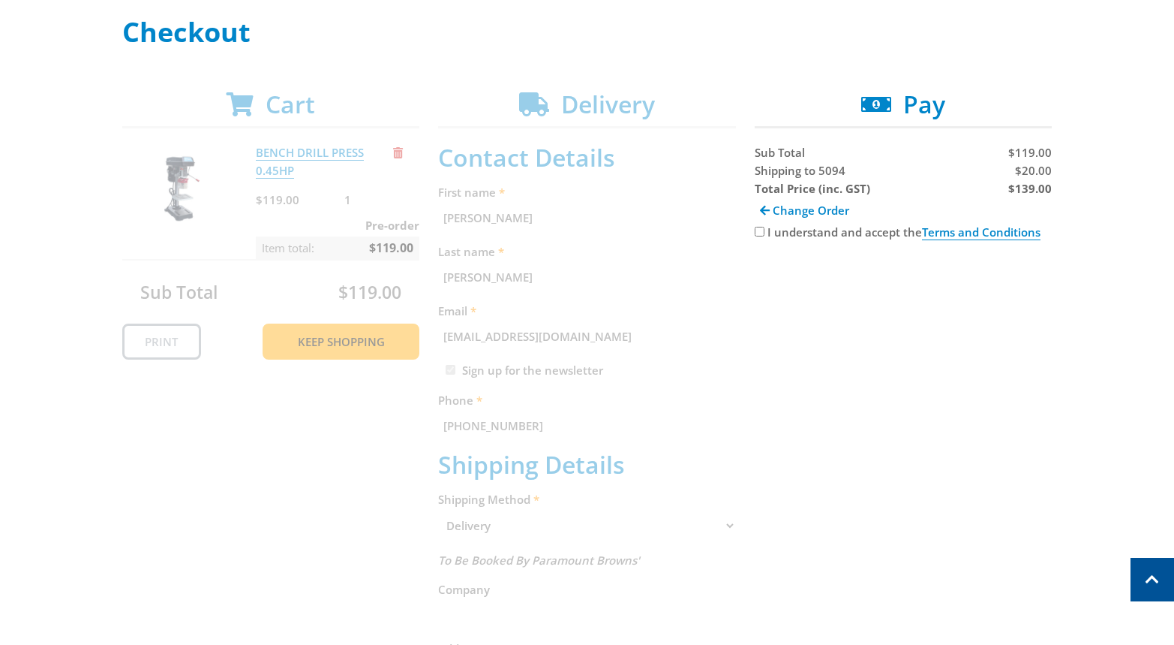
click at [1036, 173] on span "$20.00" at bounding box center [1033, 170] width 37 height 15
copy span "20.00"
click at [1017, 365] on div "Cart BENCH DRILL PRESS 0.45HP $119.00 1 Pre-order Item total: $119.00 Sub Total…" at bounding box center [587, 602] width 930 height 1024
click at [1062, 338] on div "Select your Delivery Method Personal Pick up Available in 5 days Courier Pick u…" at bounding box center [587, 565] width 1174 height 1097
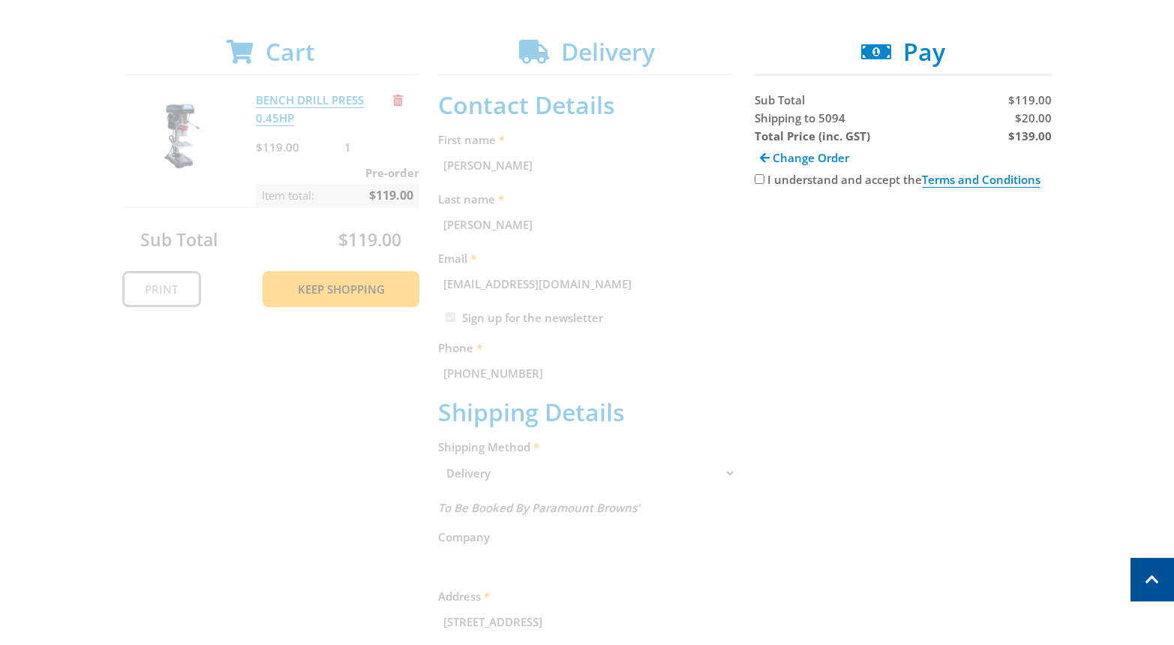
scroll to position [128, 0]
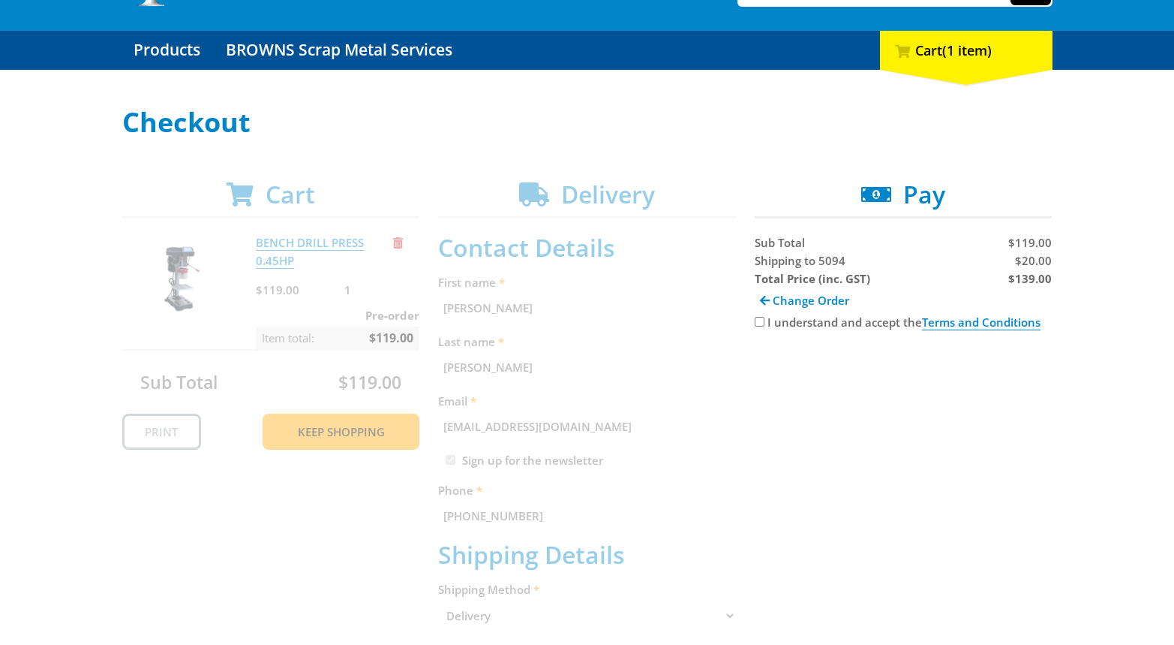
click at [1024, 275] on strong "$139.00" at bounding box center [1031, 278] width 44 height 15
copy strong "139.00"
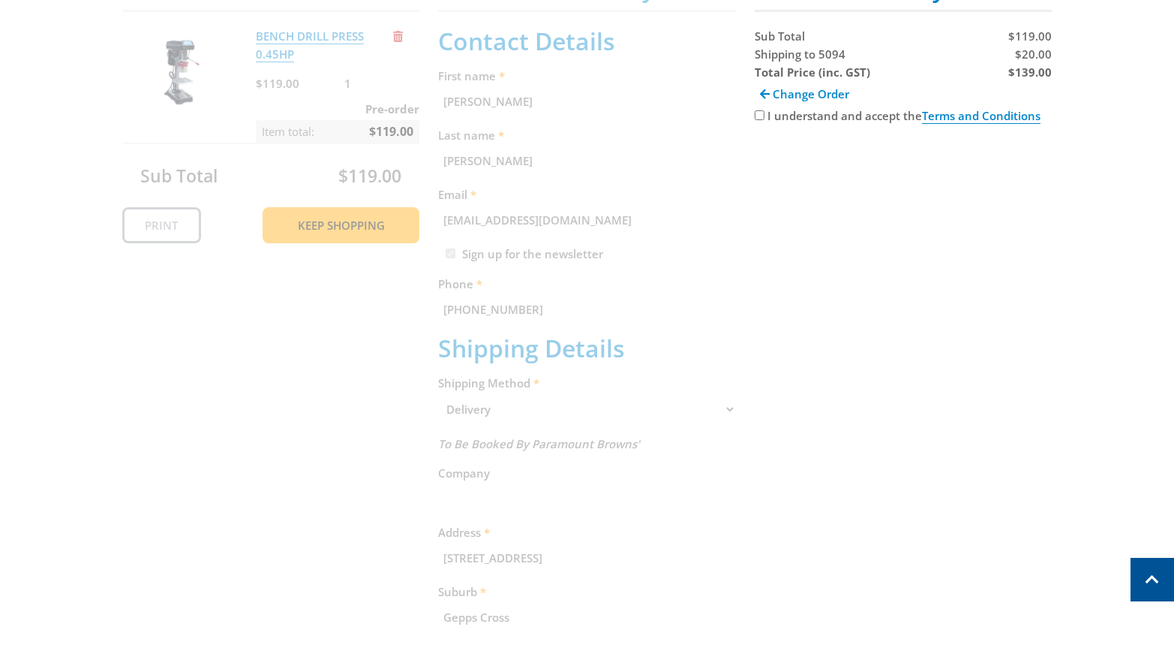
scroll to position [223, 0]
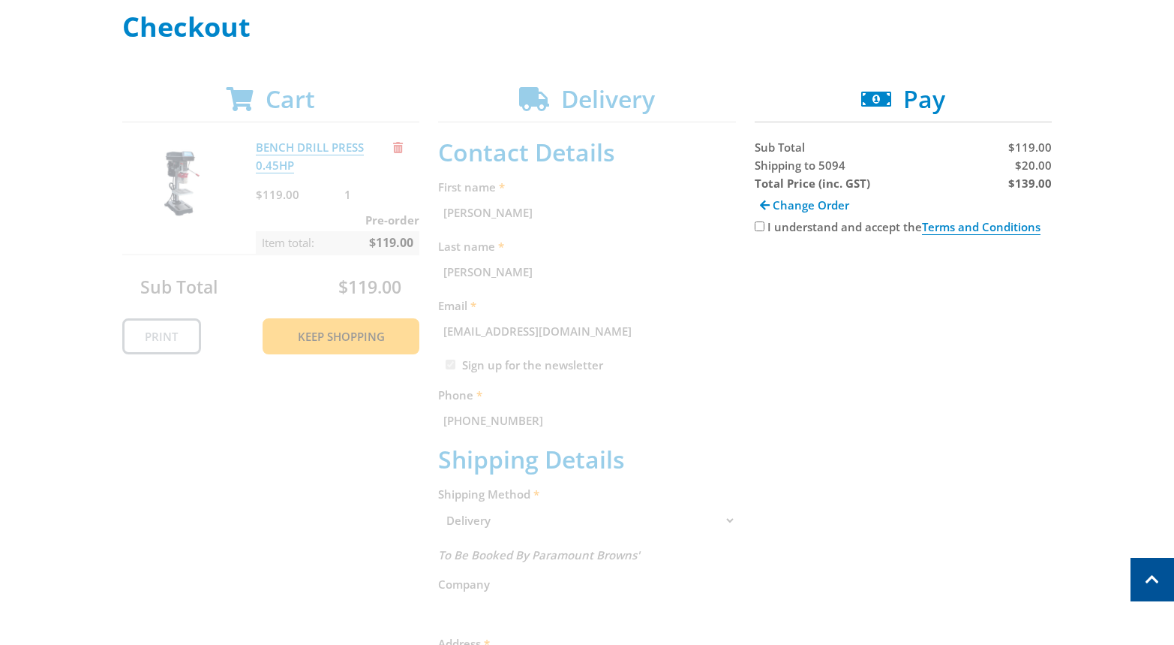
click at [1045, 498] on div "Cart BENCH DRILL PRESS 0.45HP $119.00 1 Pre-order Item total: $119.00 Sub Total…" at bounding box center [587, 597] width 930 height 1024
